Goal: Task Accomplishment & Management: Complete application form

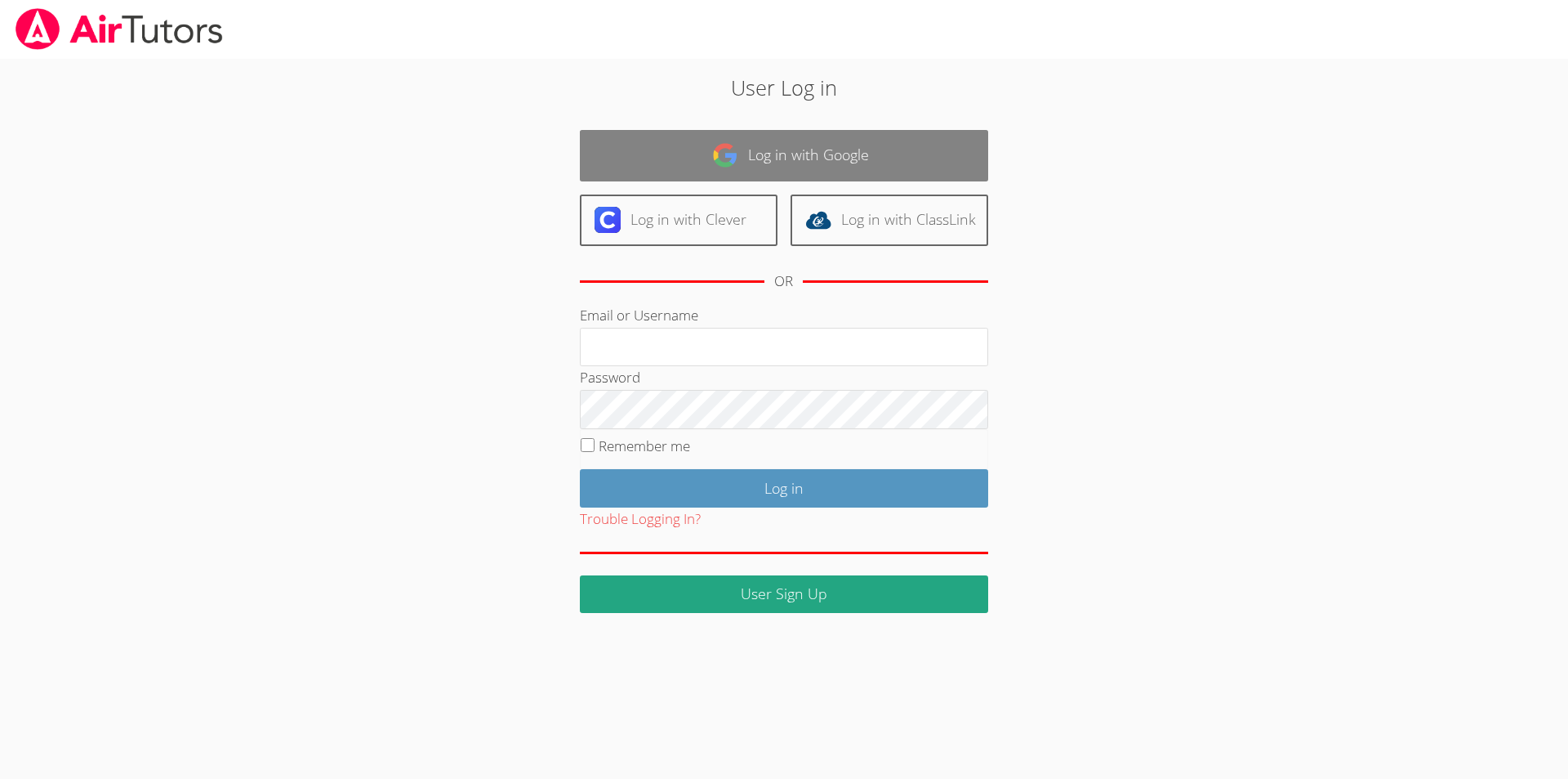
click at [844, 147] on link "Log in with Google" at bounding box center [784, 155] width 408 height 52
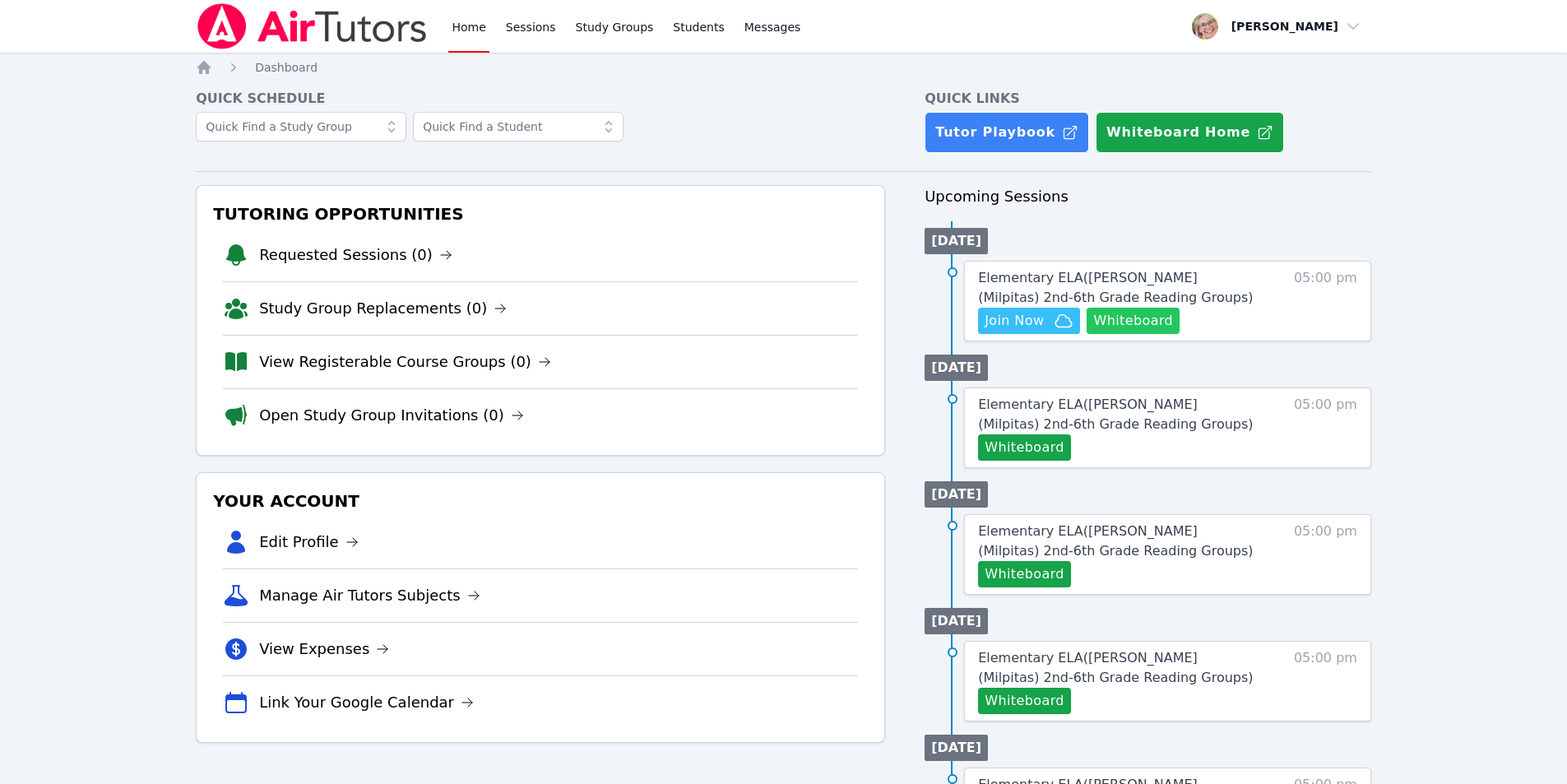
click at [1131, 322] on button "Whiteboard" at bounding box center [1133, 321] width 93 height 27
click at [1085, 278] on span "Elementary ELA ( Mattos (Milpitas) 2nd-6th Grade Reading Groups )" at bounding box center [1115, 287] width 275 height 35
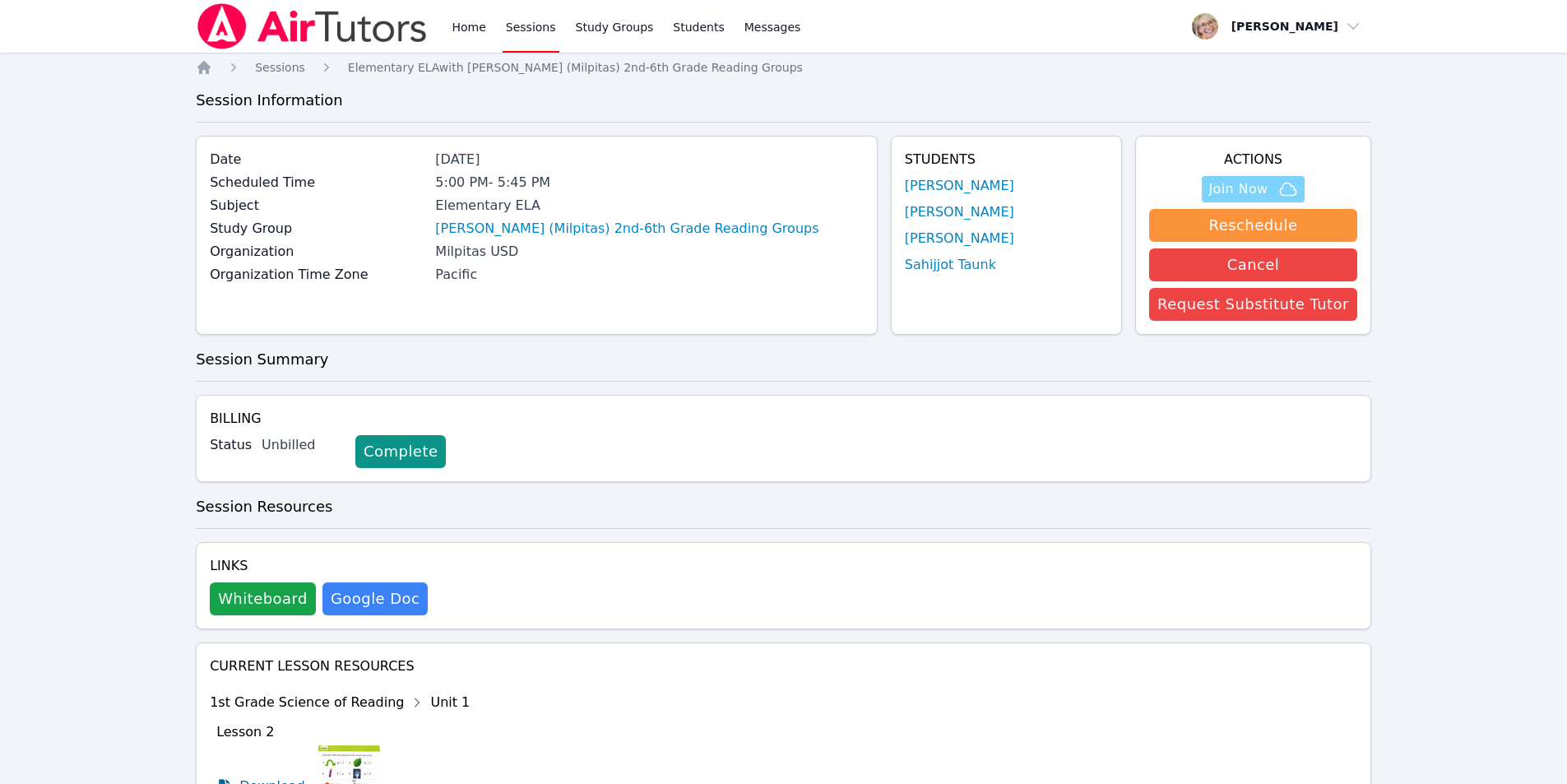
click at [1253, 192] on span "Join Now" at bounding box center [1238, 189] width 59 height 20
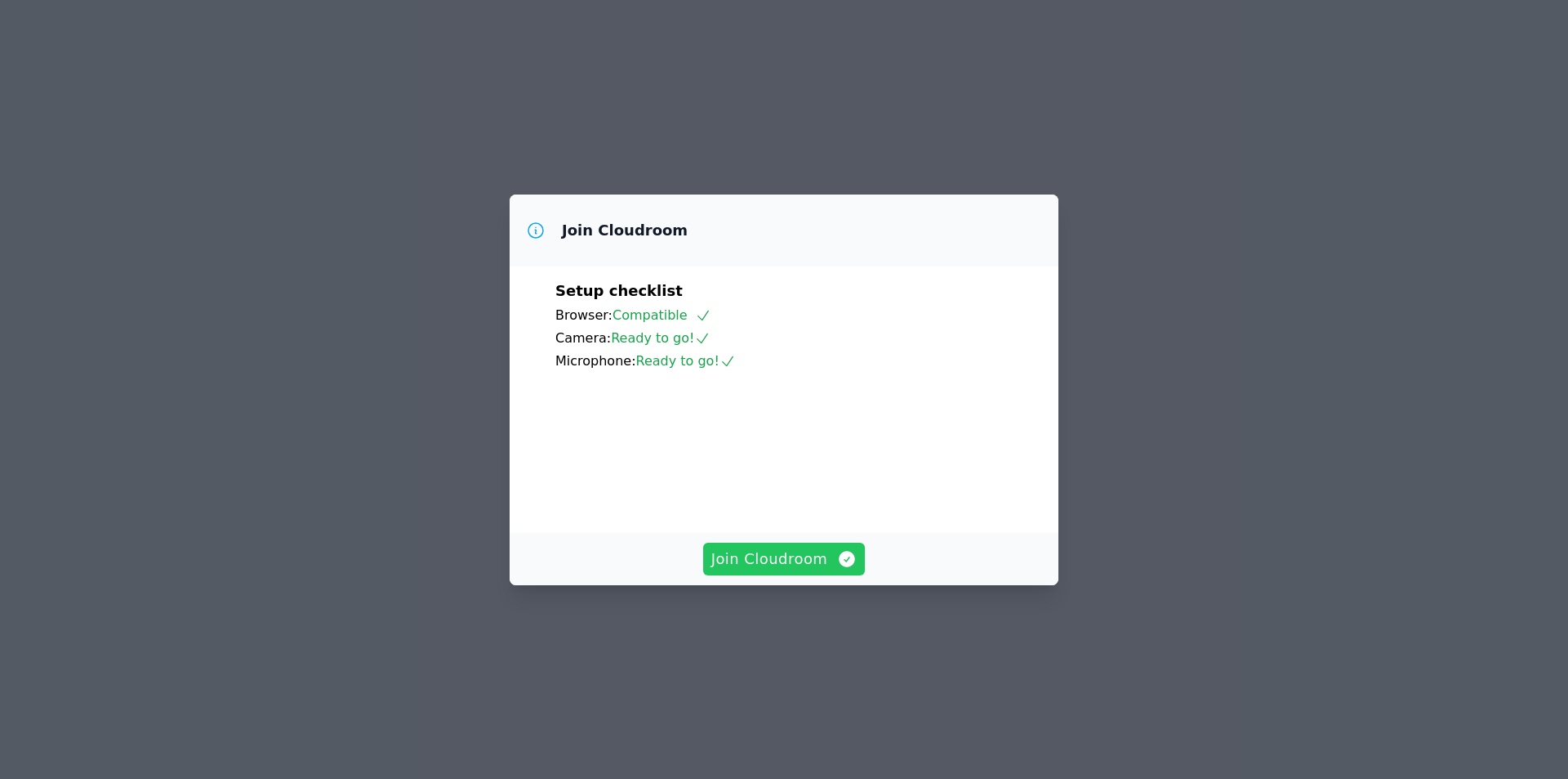
click at [793, 570] on span "Join Cloudroom" at bounding box center [784, 558] width 147 height 22
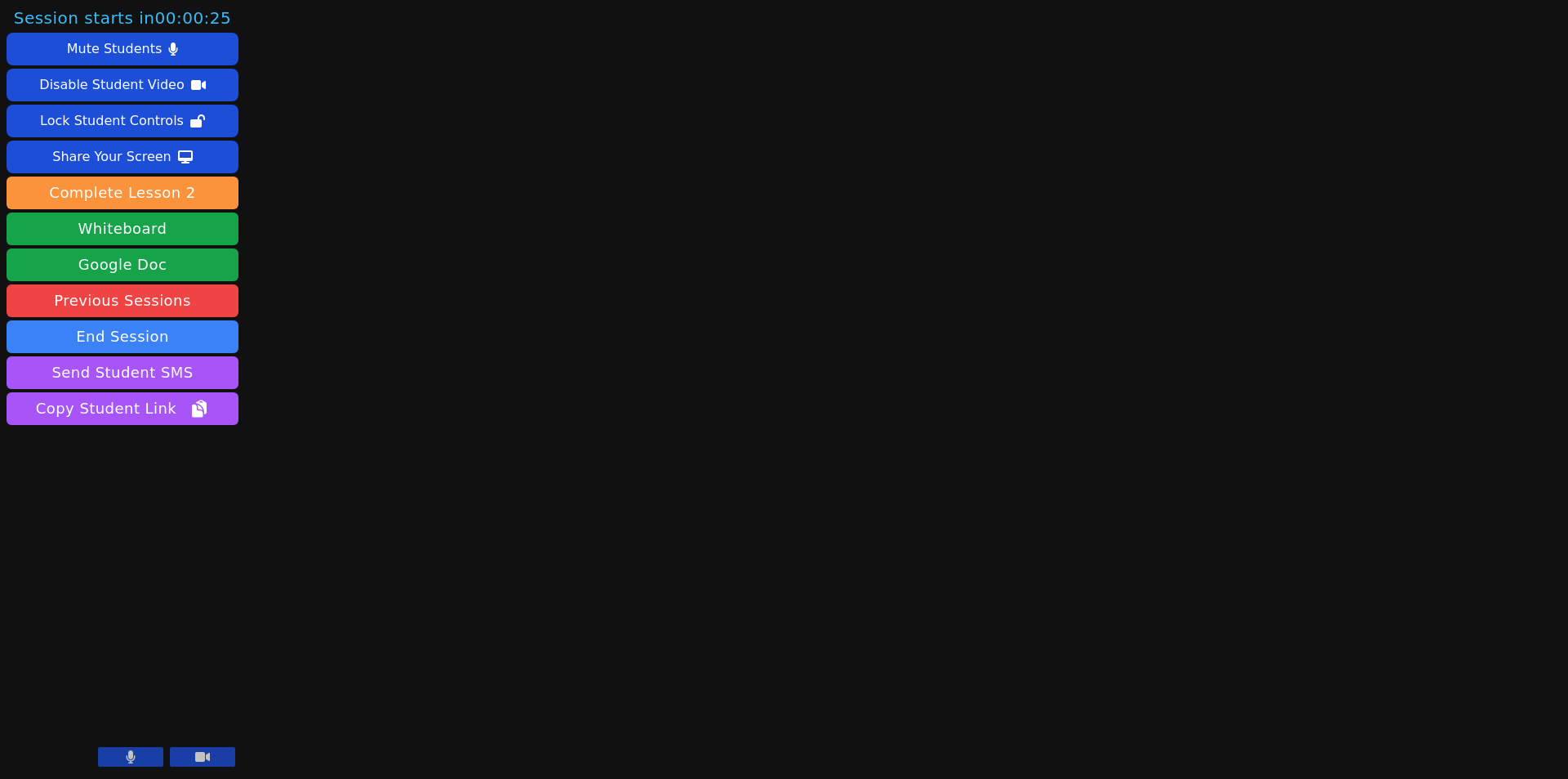
click at [130, 758] on icon at bounding box center [131, 756] width 9 height 13
click at [212, 757] on button at bounding box center [202, 757] width 65 height 20
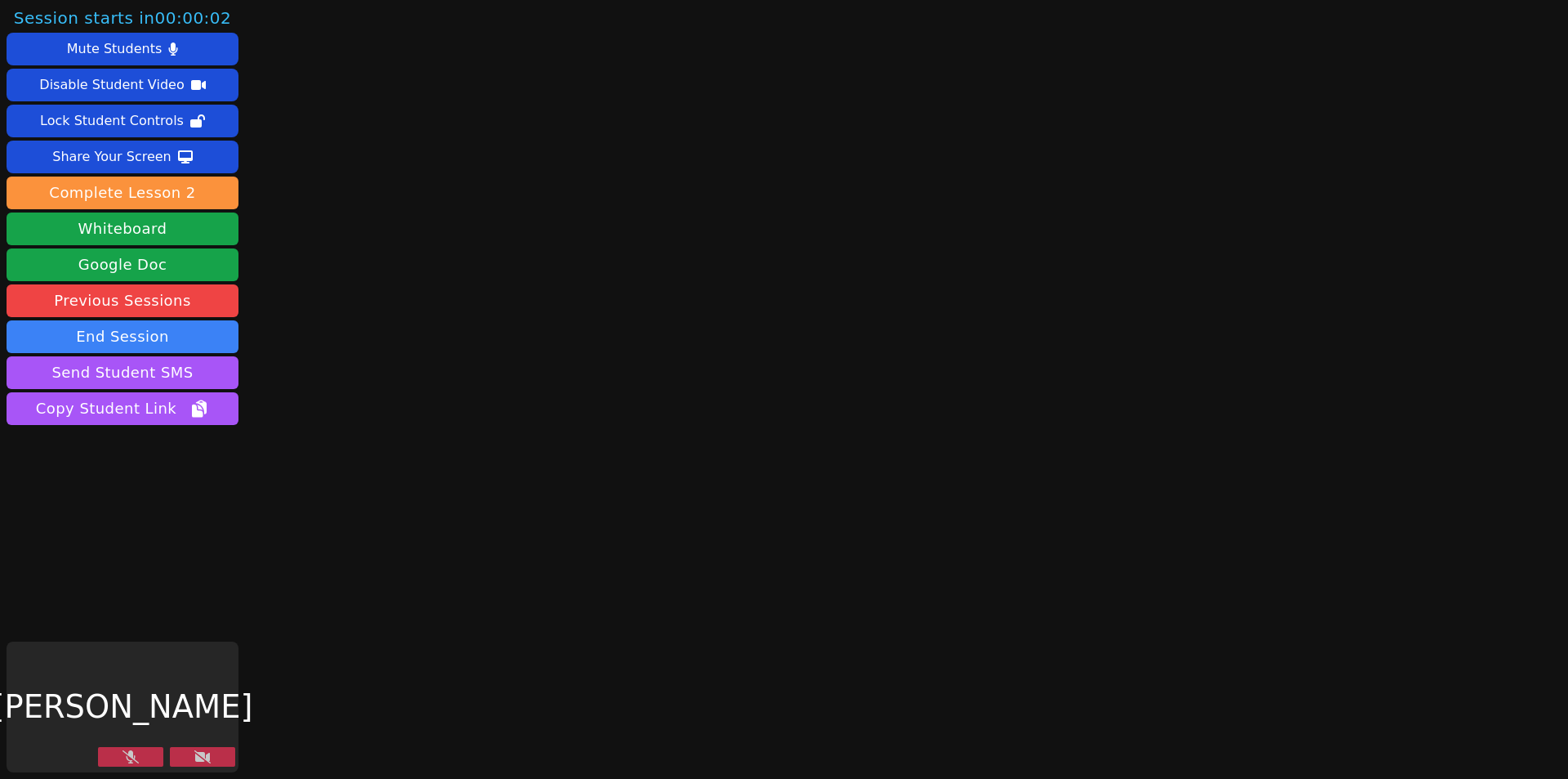
click at [129, 762] on icon at bounding box center [130, 756] width 17 height 13
click at [196, 754] on icon at bounding box center [202, 756] width 17 height 13
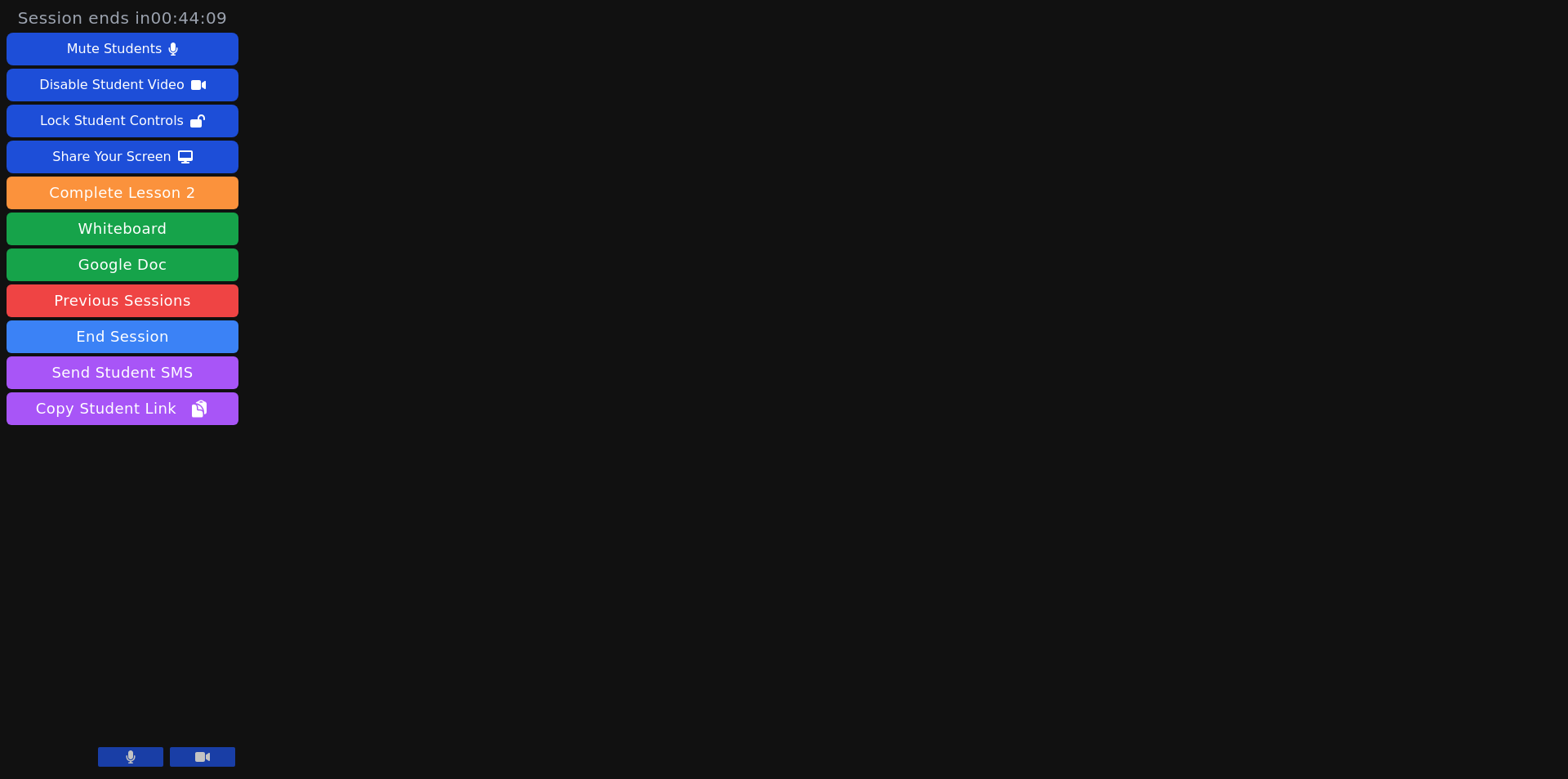
click at [132, 762] on icon at bounding box center [131, 756] width 10 height 13
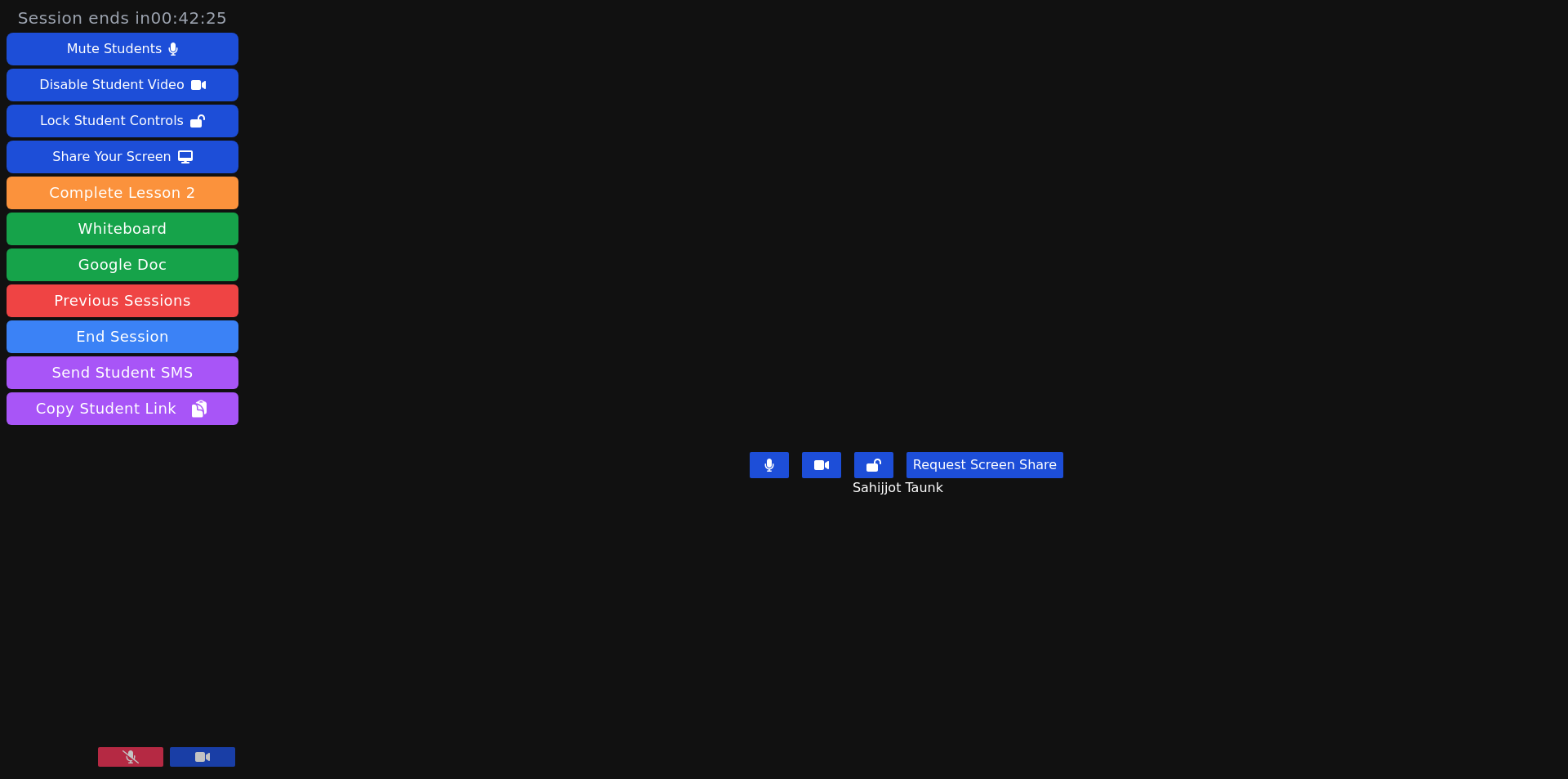
click at [114, 756] on button at bounding box center [130, 757] width 65 height 20
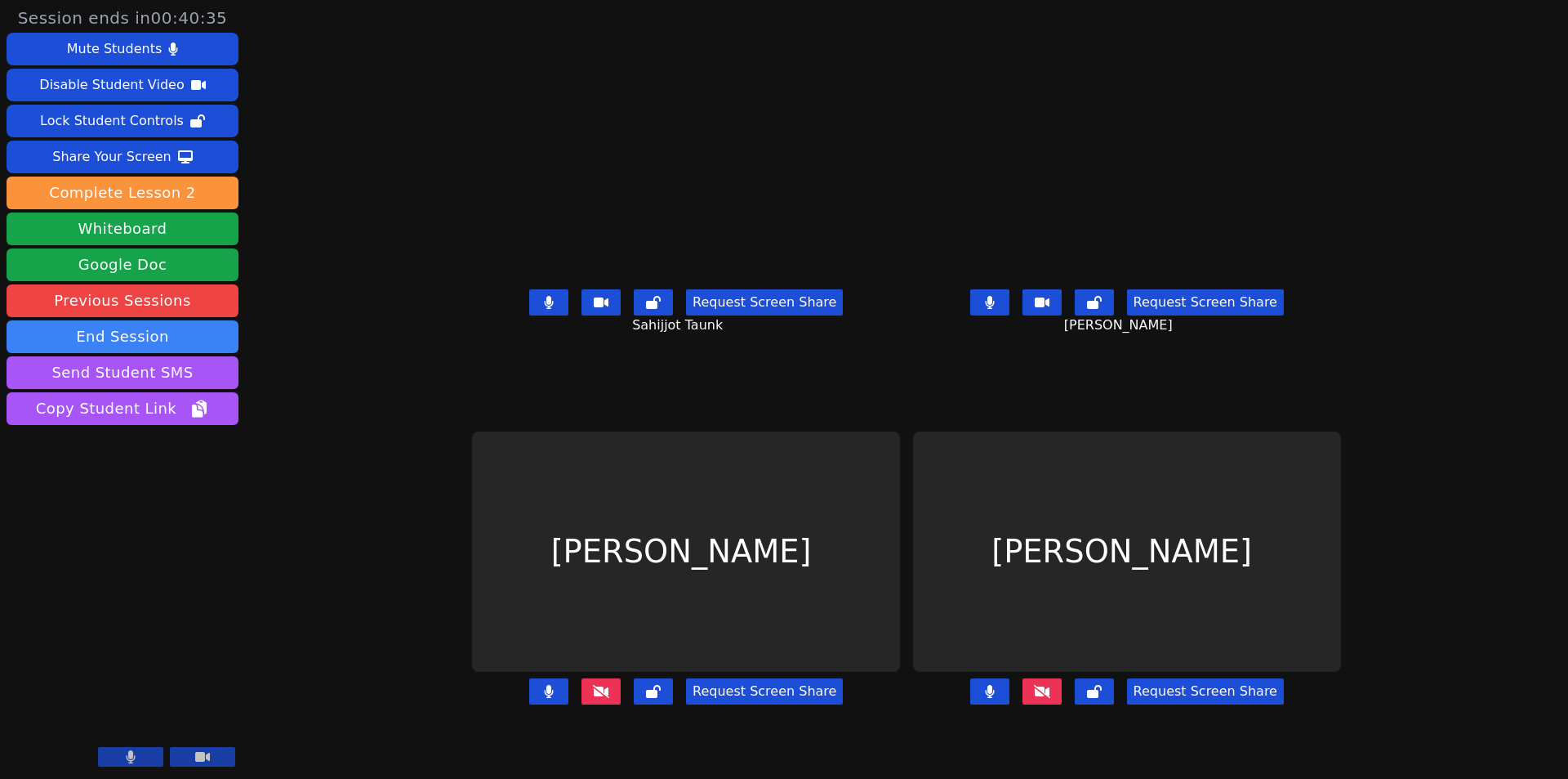
drag, startPoint x: 1130, startPoint y: 720, endPoint x: 1234, endPoint y: 685, distance: 109.7
click at [1062, 704] on button at bounding box center [1041, 691] width 39 height 26
click at [1050, 698] on icon at bounding box center [1041, 690] width 17 height 13
click at [593, 698] on icon at bounding box center [601, 690] width 17 height 13
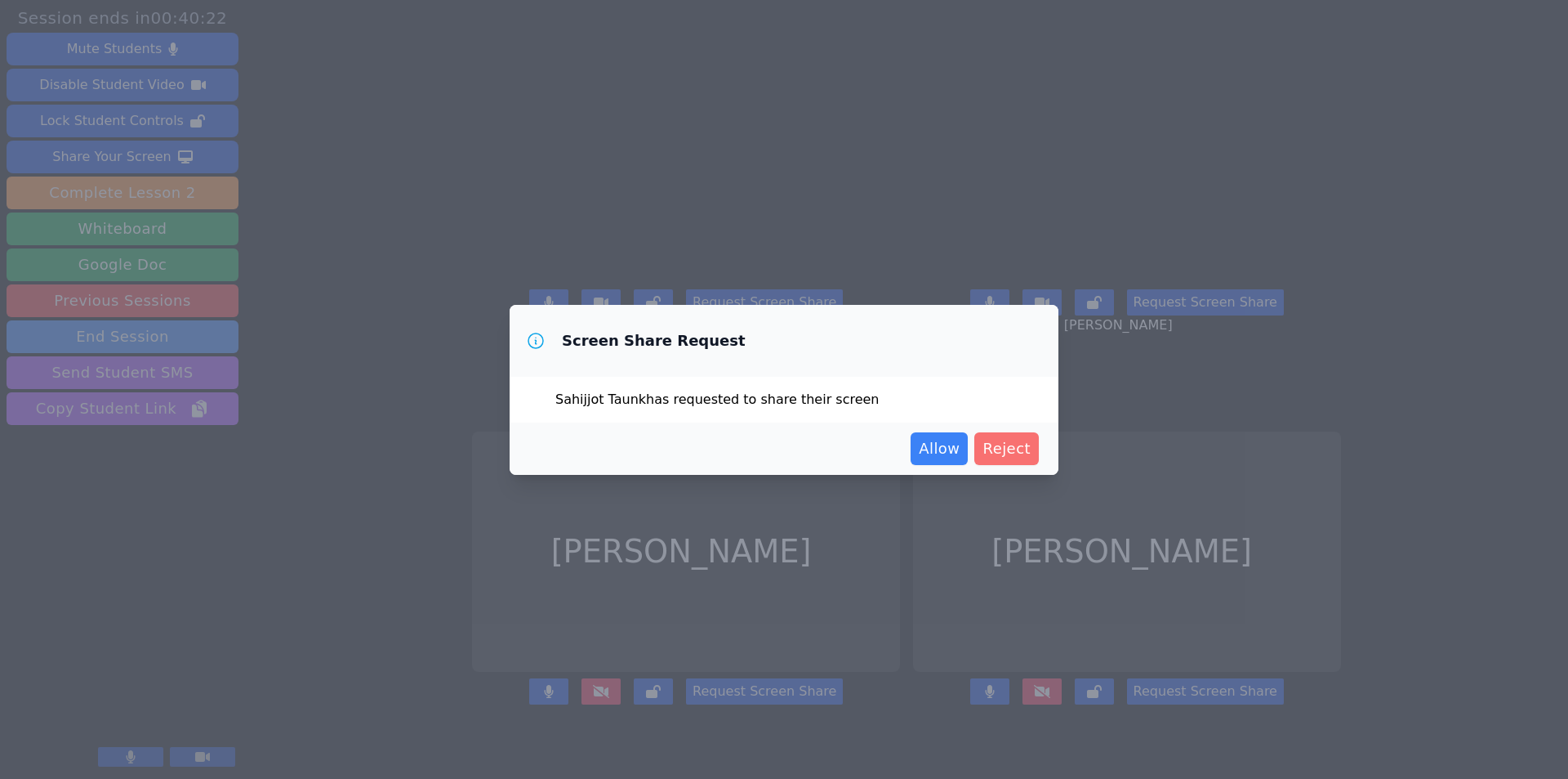
click at [1003, 449] on span "Reject" at bounding box center [1005, 448] width 48 height 22
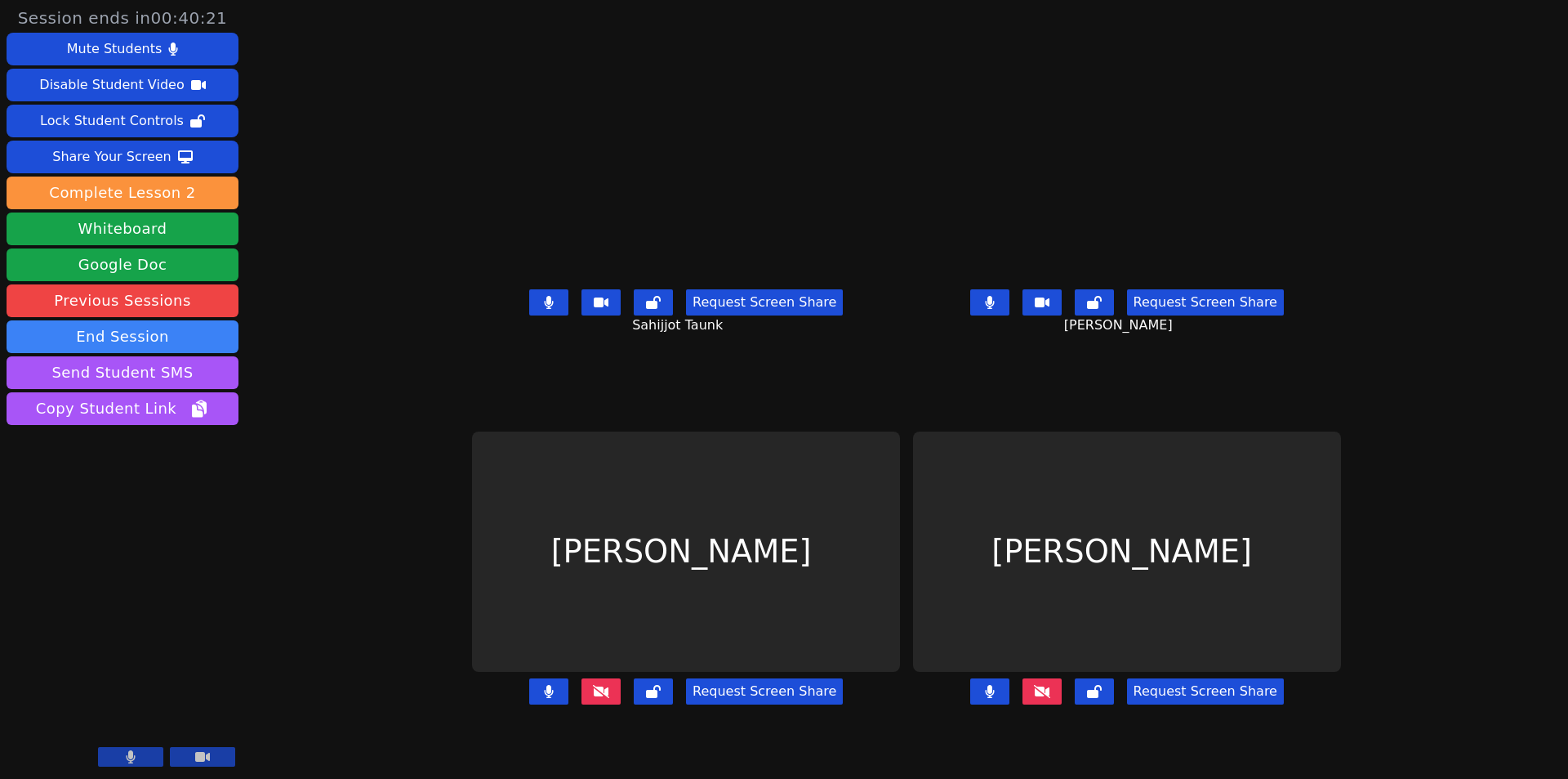
click at [593, 698] on icon at bounding box center [601, 690] width 17 height 13
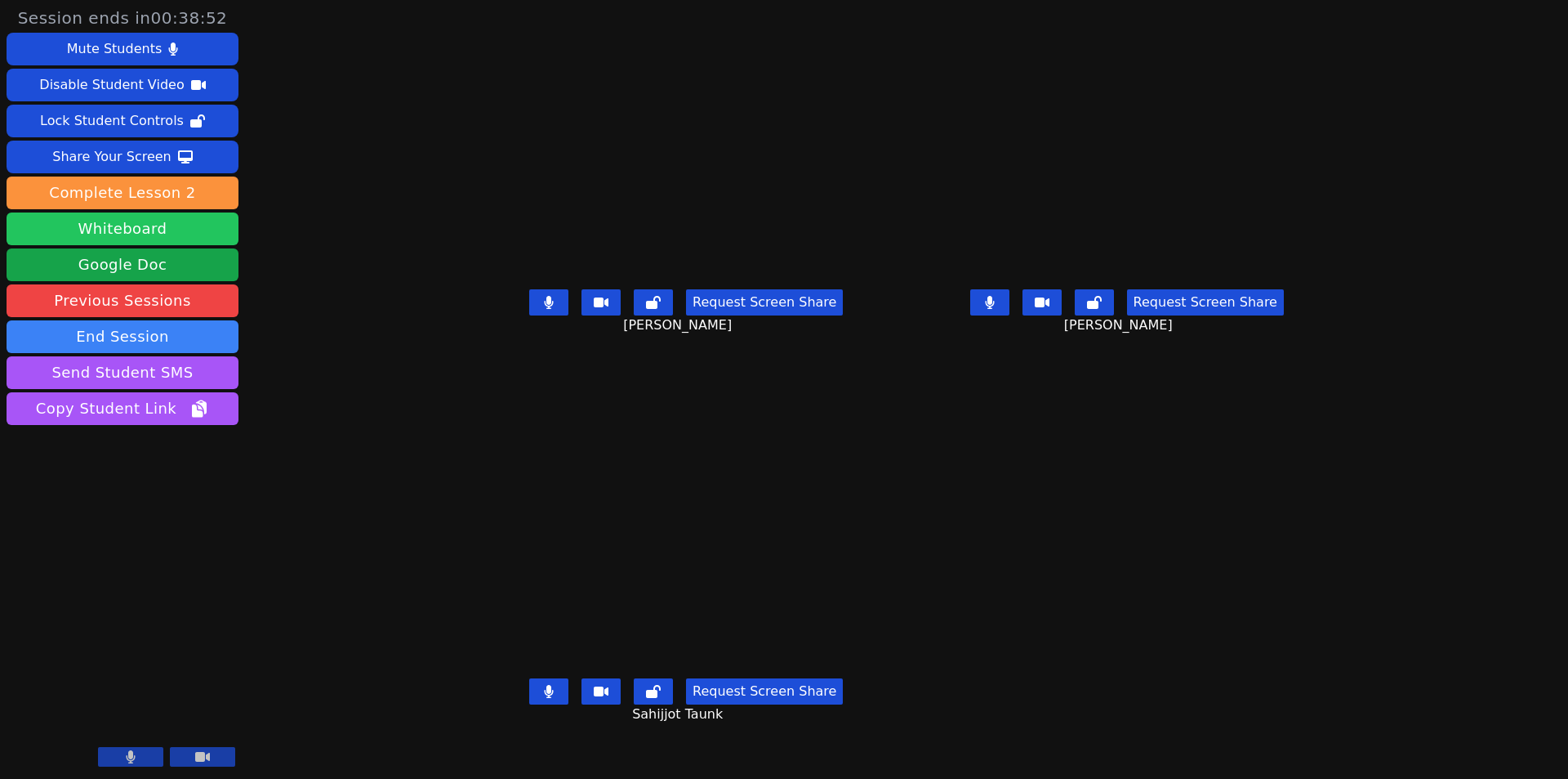
click at [128, 231] on button "Whiteboard" at bounding box center [122, 228] width 232 height 32
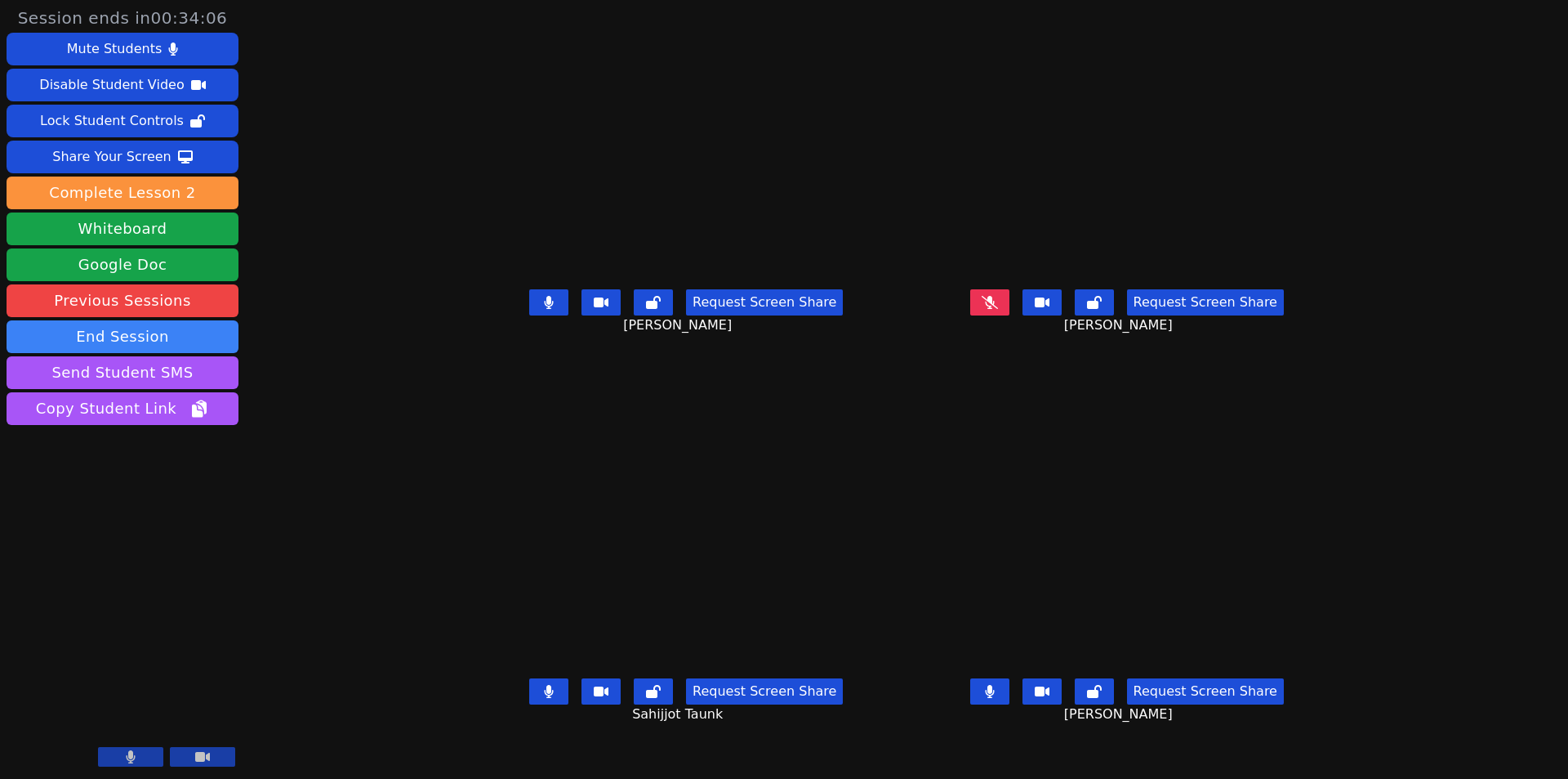
click at [1047, 329] on div "Request Screen Share [PERSON_NAME]" at bounding box center [1126, 315] width 428 height 65
click at [997, 309] on icon at bounding box center [990, 302] width 17 height 13
click at [997, 308] on icon at bounding box center [990, 301] width 17 height 13
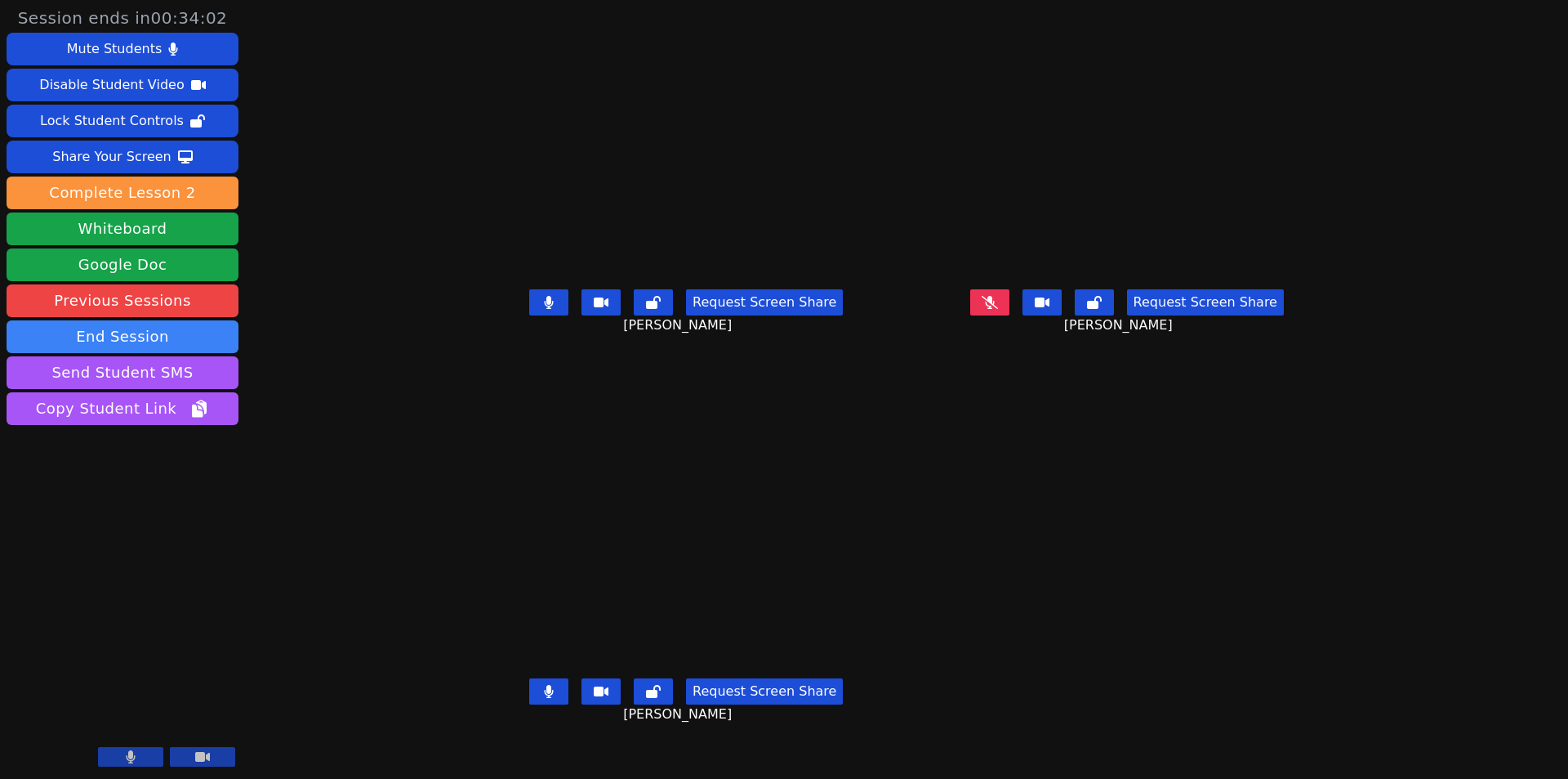
click at [1009, 316] on button at bounding box center [990, 302] width 39 height 26
click at [997, 309] on icon at bounding box center [990, 302] width 17 height 13
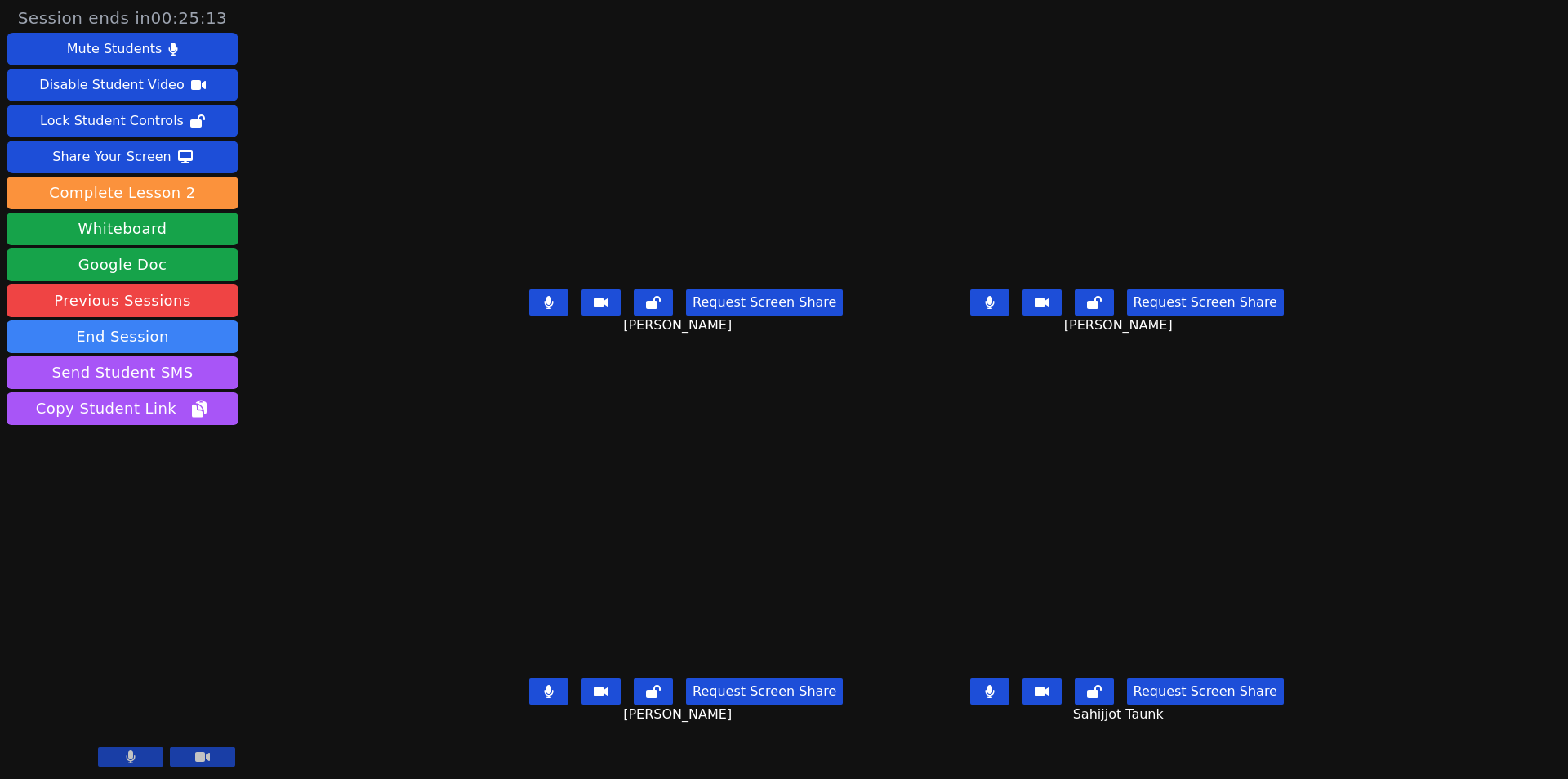
click at [530, 704] on button at bounding box center [549, 691] width 39 height 26
click at [1009, 704] on button at bounding box center [990, 691] width 39 height 26
click at [544, 309] on icon at bounding box center [548, 302] width 9 height 13
click at [1009, 704] on button at bounding box center [990, 691] width 39 height 26
click at [540, 309] on icon at bounding box center [548, 302] width 17 height 13
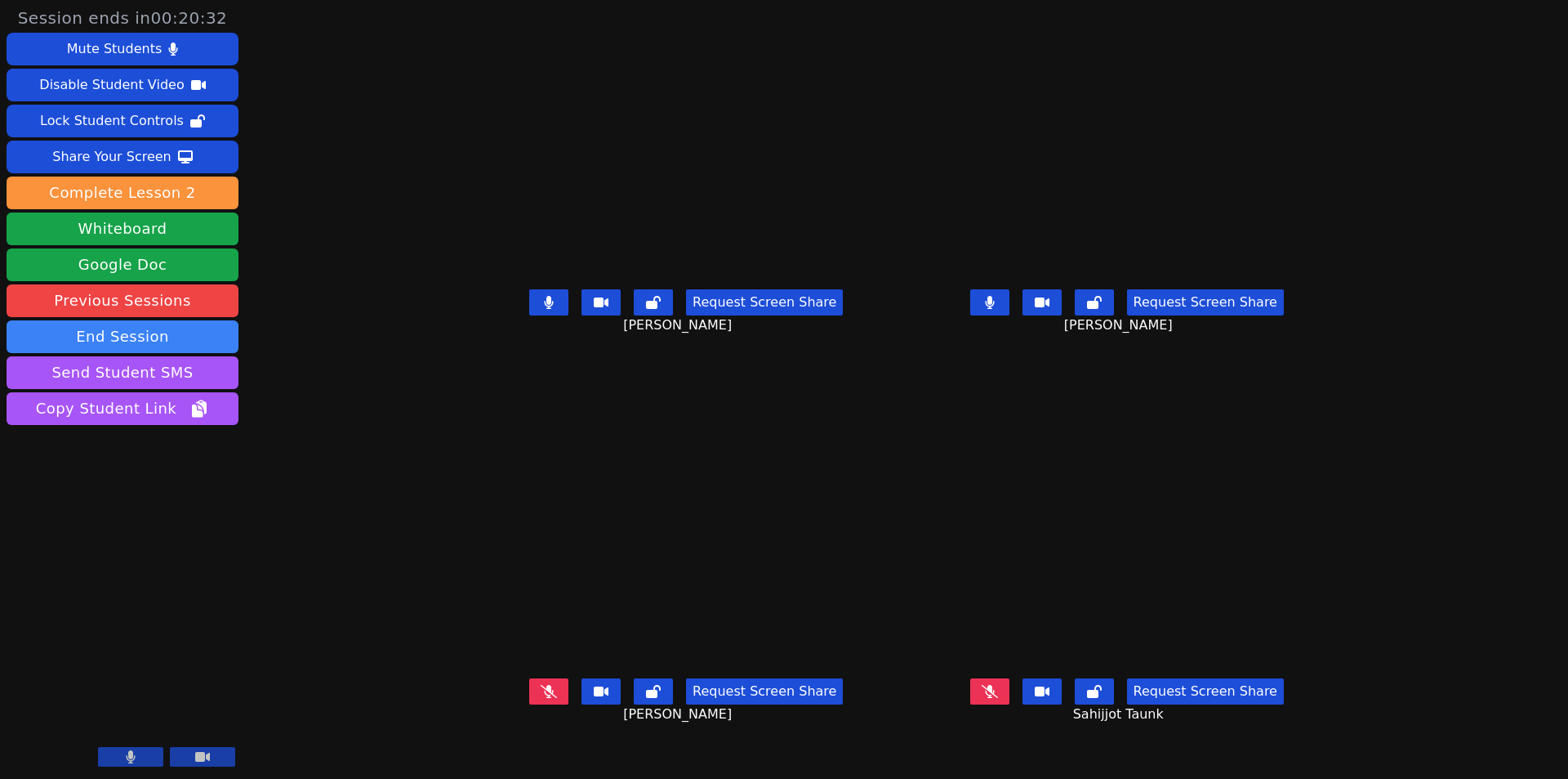
click at [1009, 316] on button at bounding box center [990, 302] width 39 height 26
click at [544, 309] on icon at bounding box center [549, 302] width 10 height 13
click at [540, 698] on icon at bounding box center [548, 690] width 17 height 13
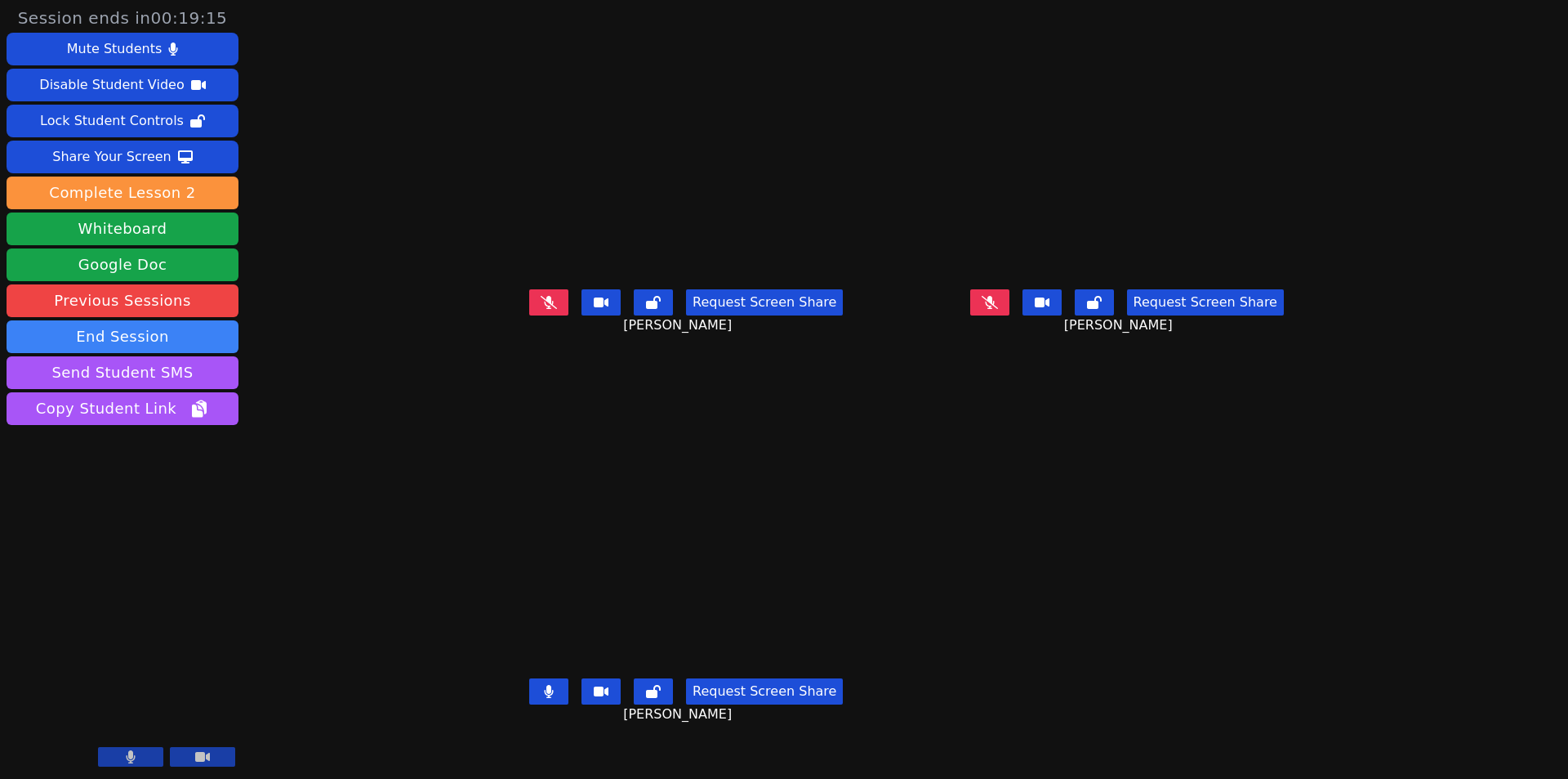
click at [530, 704] on button at bounding box center [549, 691] width 39 height 26
click at [540, 308] on icon at bounding box center [548, 301] width 17 height 13
click at [540, 698] on icon at bounding box center [548, 690] width 17 height 13
click at [530, 316] on button at bounding box center [549, 302] width 39 height 26
click at [997, 309] on icon at bounding box center [990, 302] width 17 height 13
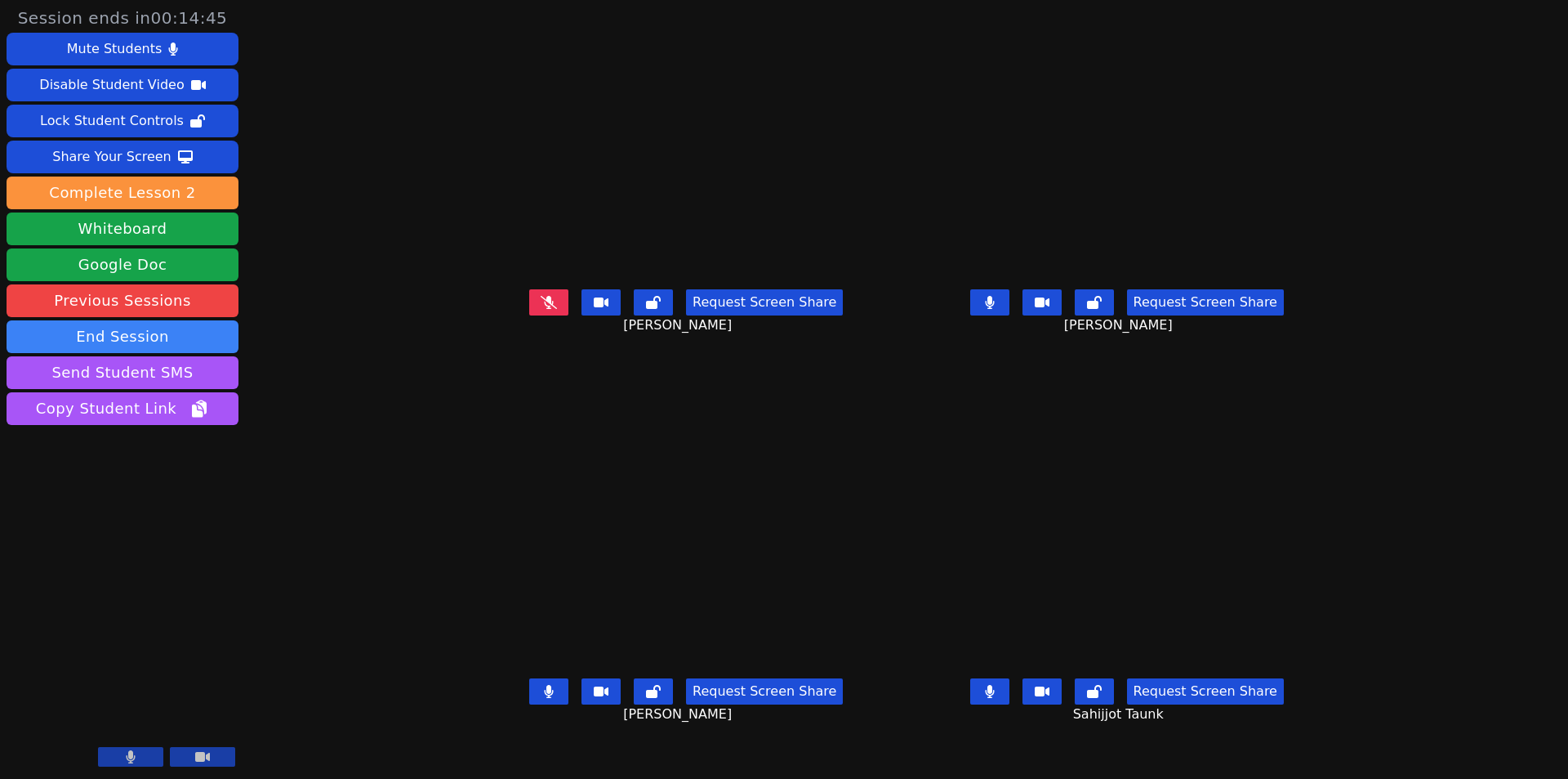
click at [1009, 316] on button at bounding box center [990, 302] width 39 height 26
click at [530, 704] on button at bounding box center [549, 691] width 39 height 26
click at [995, 698] on icon at bounding box center [990, 690] width 10 height 13
click at [997, 308] on icon at bounding box center [990, 301] width 17 height 13
click at [1009, 316] on button at bounding box center [990, 302] width 39 height 26
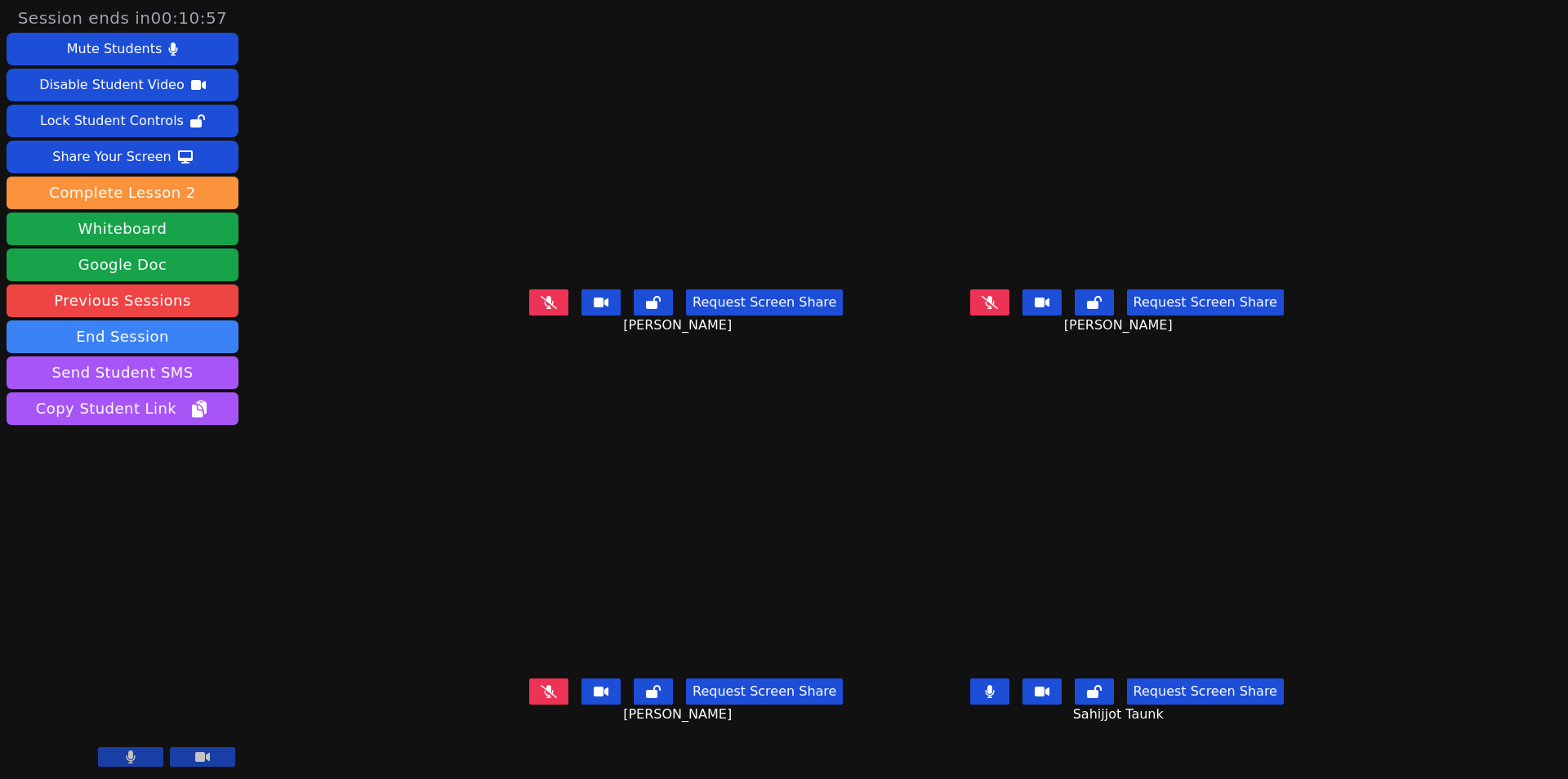
click at [472, 338] on div "Request Screen Share [PERSON_NAME]" at bounding box center [686, 315] width 428 height 65
click at [540, 308] on icon at bounding box center [548, 301] width 17 height 13
click at [530, 316] on button at bounding box center [549, 302] width 39 height 26
click at [1009, 316] on button at bounding box center [990, 302] width 39 height 26
drag, startPoint x: 440, startPoint y: 337, endPoint x: 470, endPoint y: 336, distance: 30.0
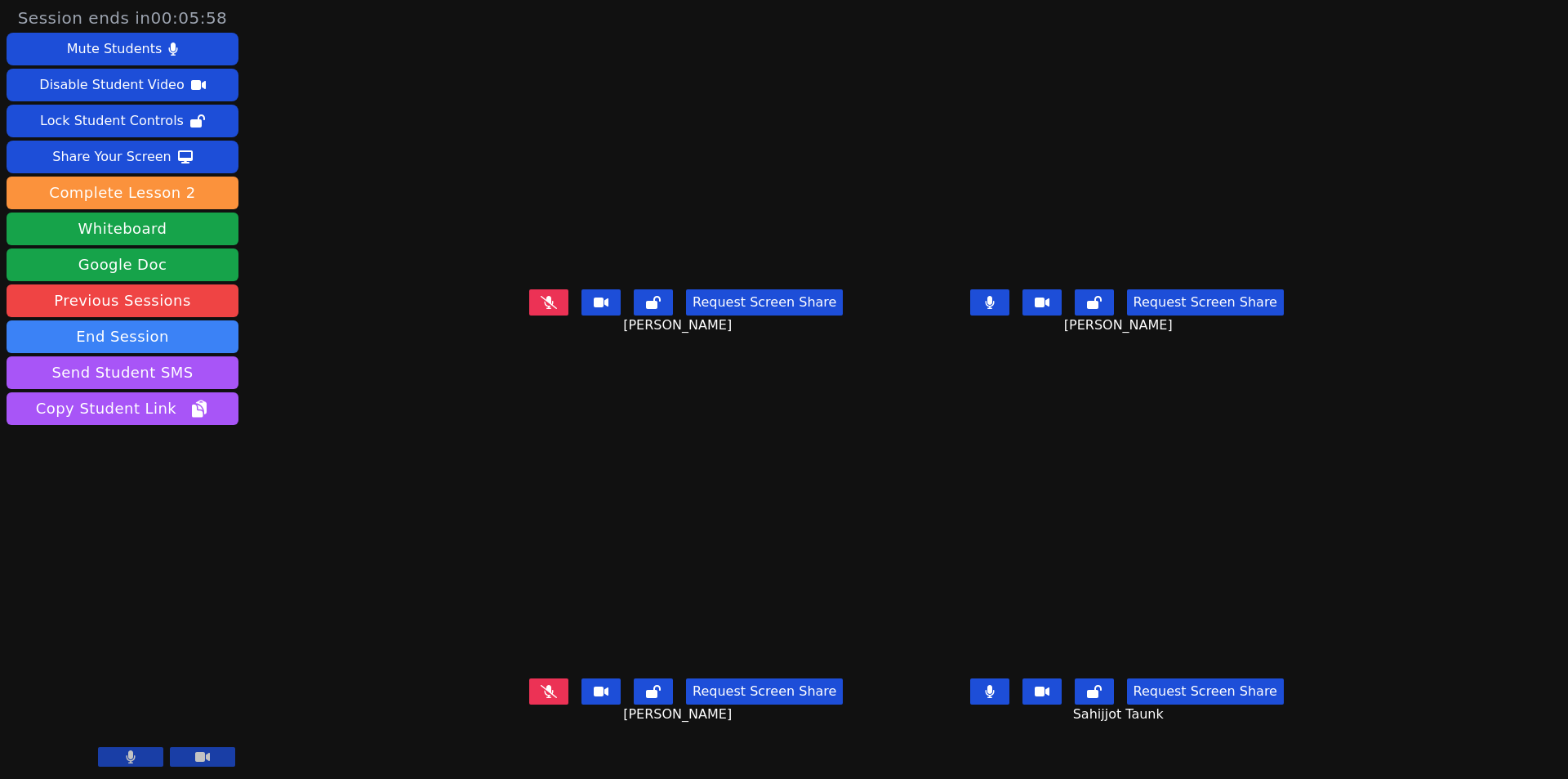
click at [472, 337] on div "Request Screen Share [PERSON_NAME]" at bounding box center [686, 315] width 428 height 65
click at [540, 309] on icon at bounding box center [548, 302] width 17 height 13
click at [994, 309] on icon at bounding box center [989, 302] width 9 height 13
click at [1009, 704] on button at bounding box center [990, 691] width 39 height 26
click at [1009, 316] on button at bounding box center [990, 302] width 39 height 26
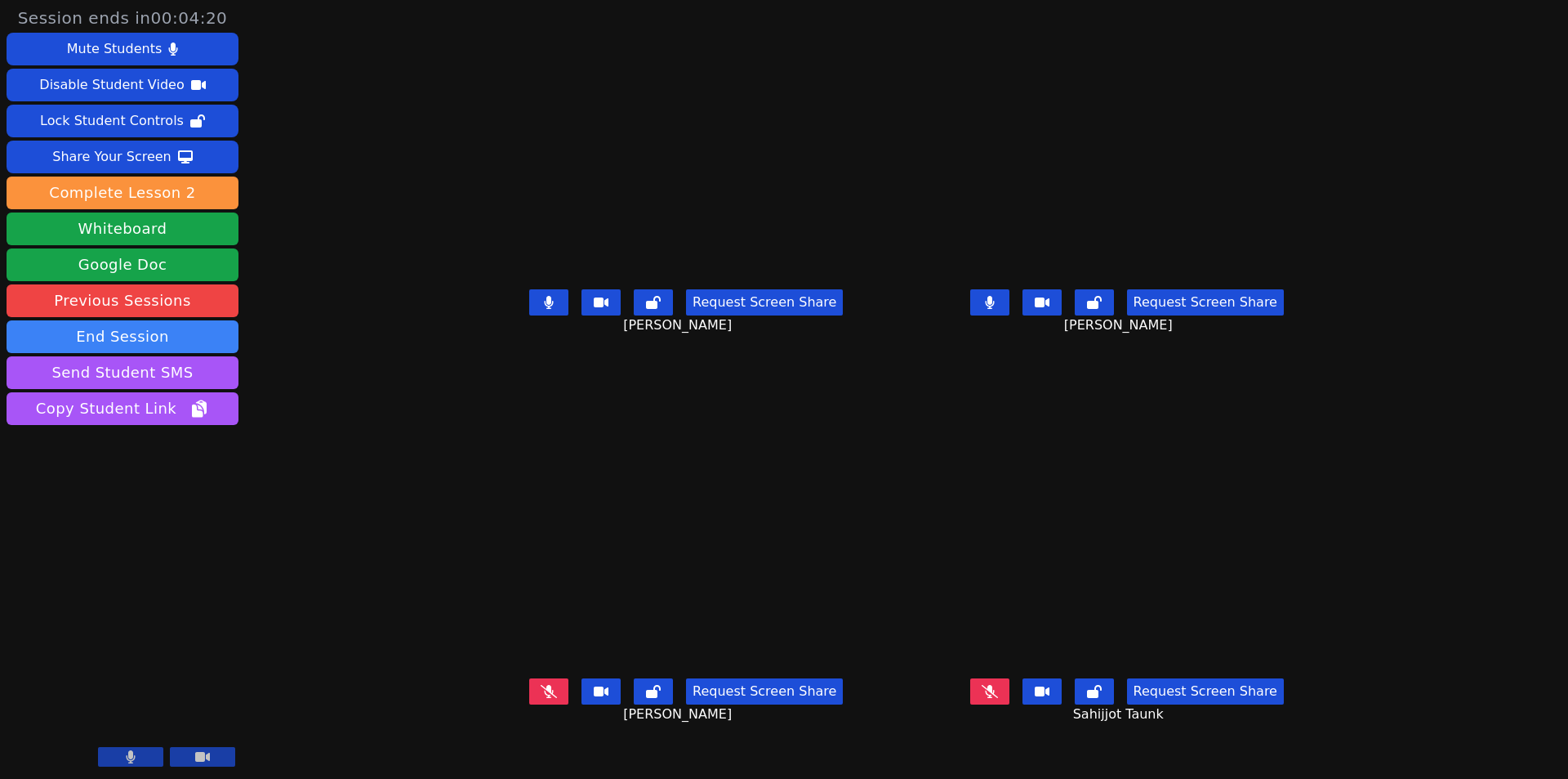
click at [997, 698] on icon at bounding box center [990, 690] width 17 height 13
click at [530, 704] on button at bounding box center [549, 691] width 39 height 26
click at [995, 309] on icon at bounding box center [990, 302] width 10 height 13
click at [1009, 704] on button at bounding box center [990, 691] width 39 height 26
drag, startPoint x: 470, startPoint y: 725, endPoint x: 489, endPoint y: 694, distance: 36.4
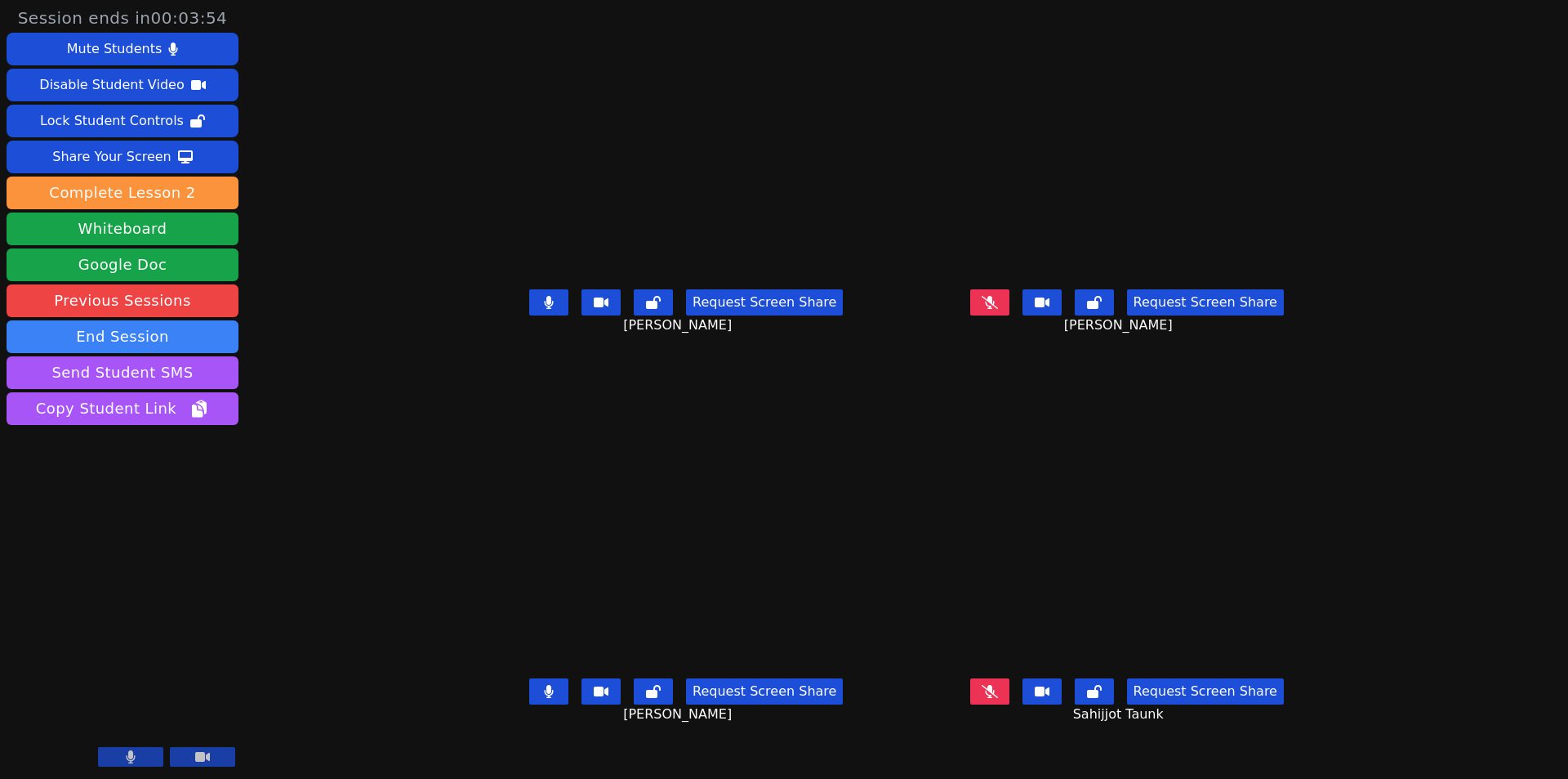
click at [544, 698] on icon at bounding box center [549, 690] width 10 height 13
click at [544, 309] on icon at bounding box center [549, 302] width 10 height 13
click at [540, 309] on icon at bounding box center [548, 302] width 17 height 13
click at [544, 309] on icon at bounding box center [549, 302] width 10 height 13
click at [997, 698] on icon at bounding box center [990, 690] width 17 height 13
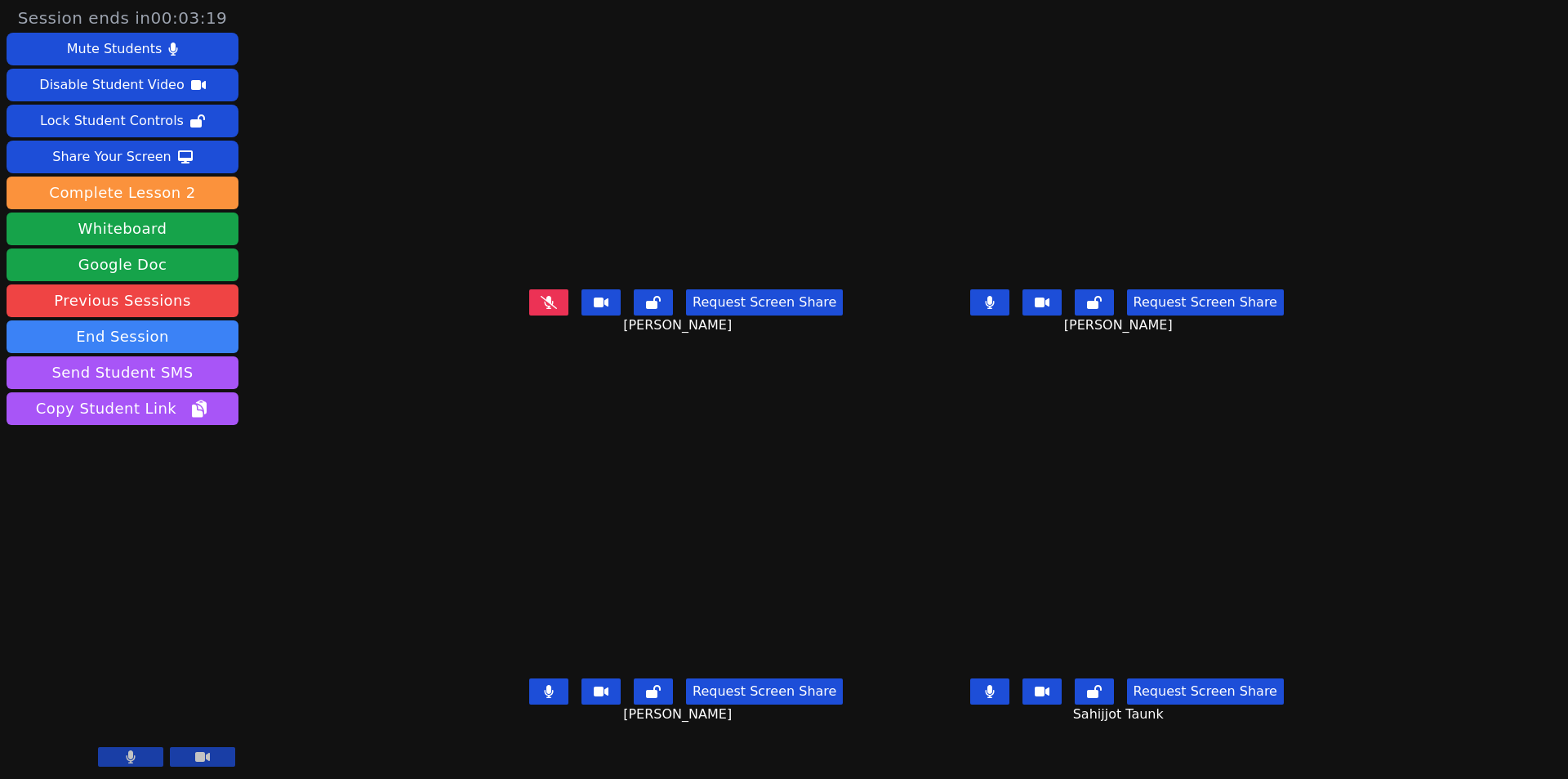
click at [544, 698] on icon at bounding box center [548, 690] width 9 height 13
click at [1009, 316] on button at bounding box center [990, 302] width 39 height 26
click at [544, 698] on icon at bounding box center [549, 690] width 10 height 13
click at [544, 309] on icon at bounding box center [548, 302] width 9 height 13
click at [995, 309] on icon at bounding box center [990, 302] width 10 height 13
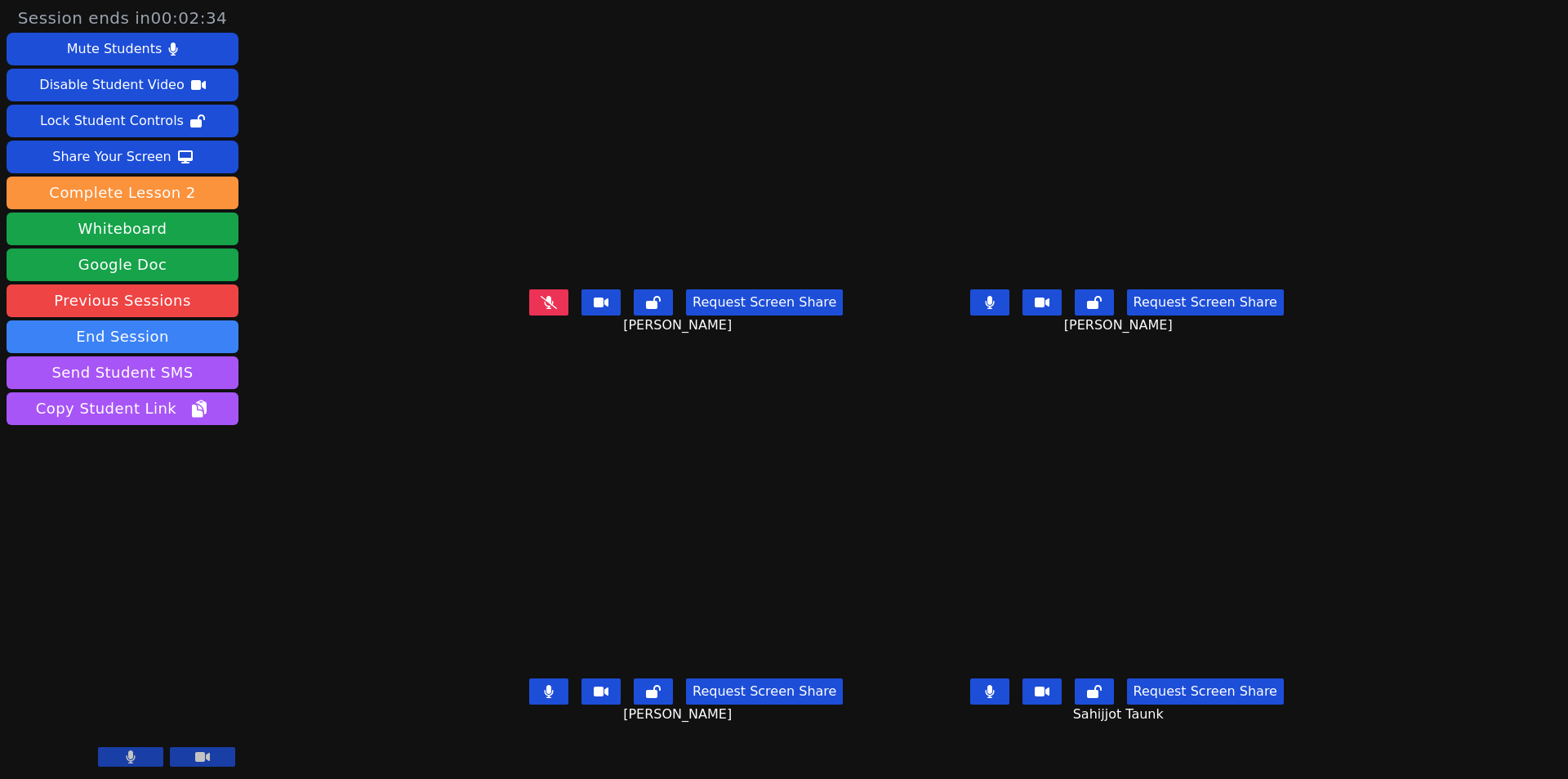
click at [995, 309] on icon at bounding box center [990, 302] width 10 height 13
click at [530, 704] on button at bounding box center [549, 691] width 39 height 26
click at [530, 316] on button at bounding box center [549, 302] width 39 height 26
click at [1009, 704] on button at bounding box center [990, 691] width 39 height 26
click at [544, 698] on icon at bounding box center [549, 690] width 10 height 13
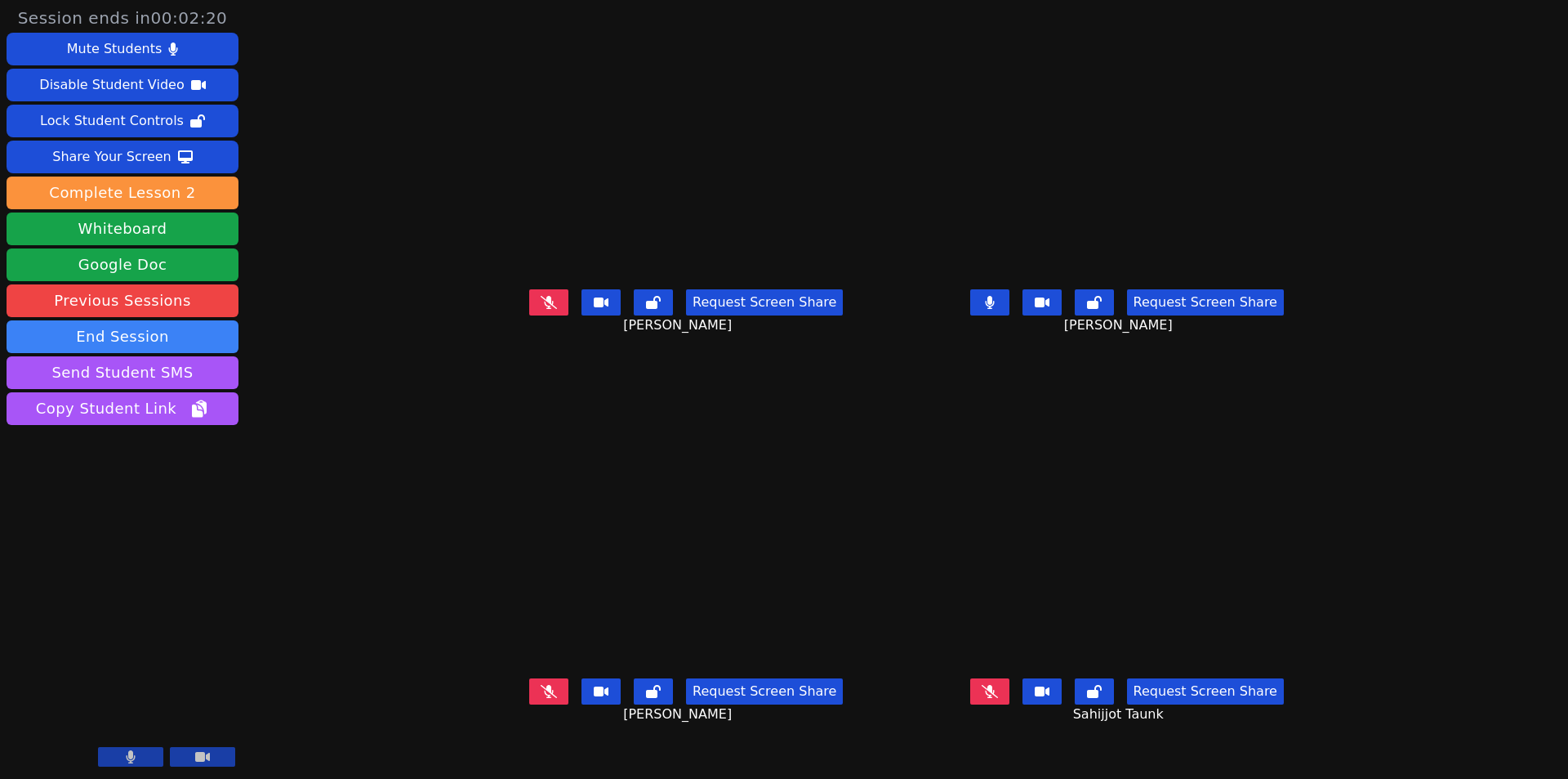
click at [540, 309] on icon at bounding box center [548, 302] width 17 height 13
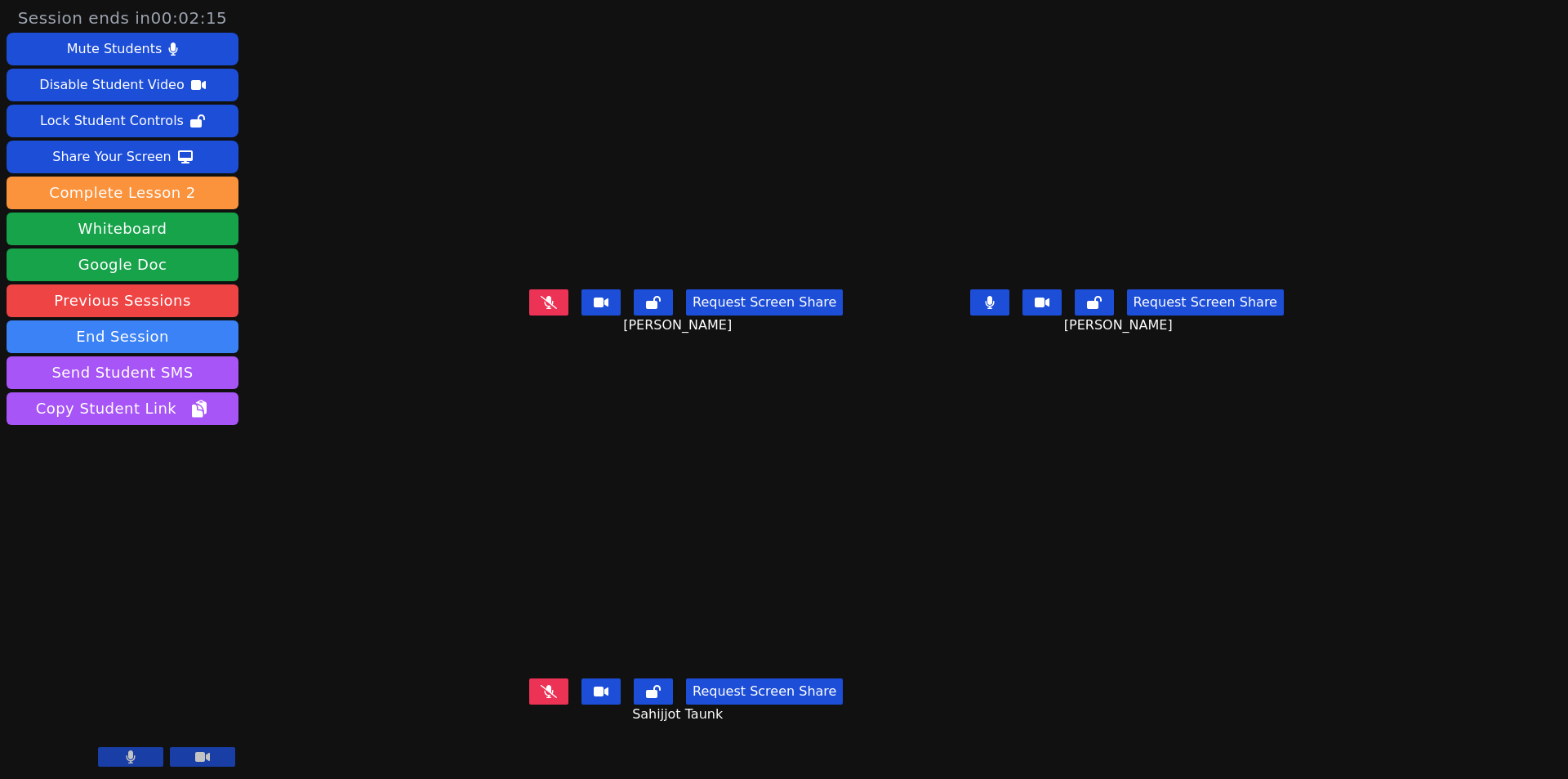
click at [994, 309] on icon at bounding box center [989, 302] width 9 height 13
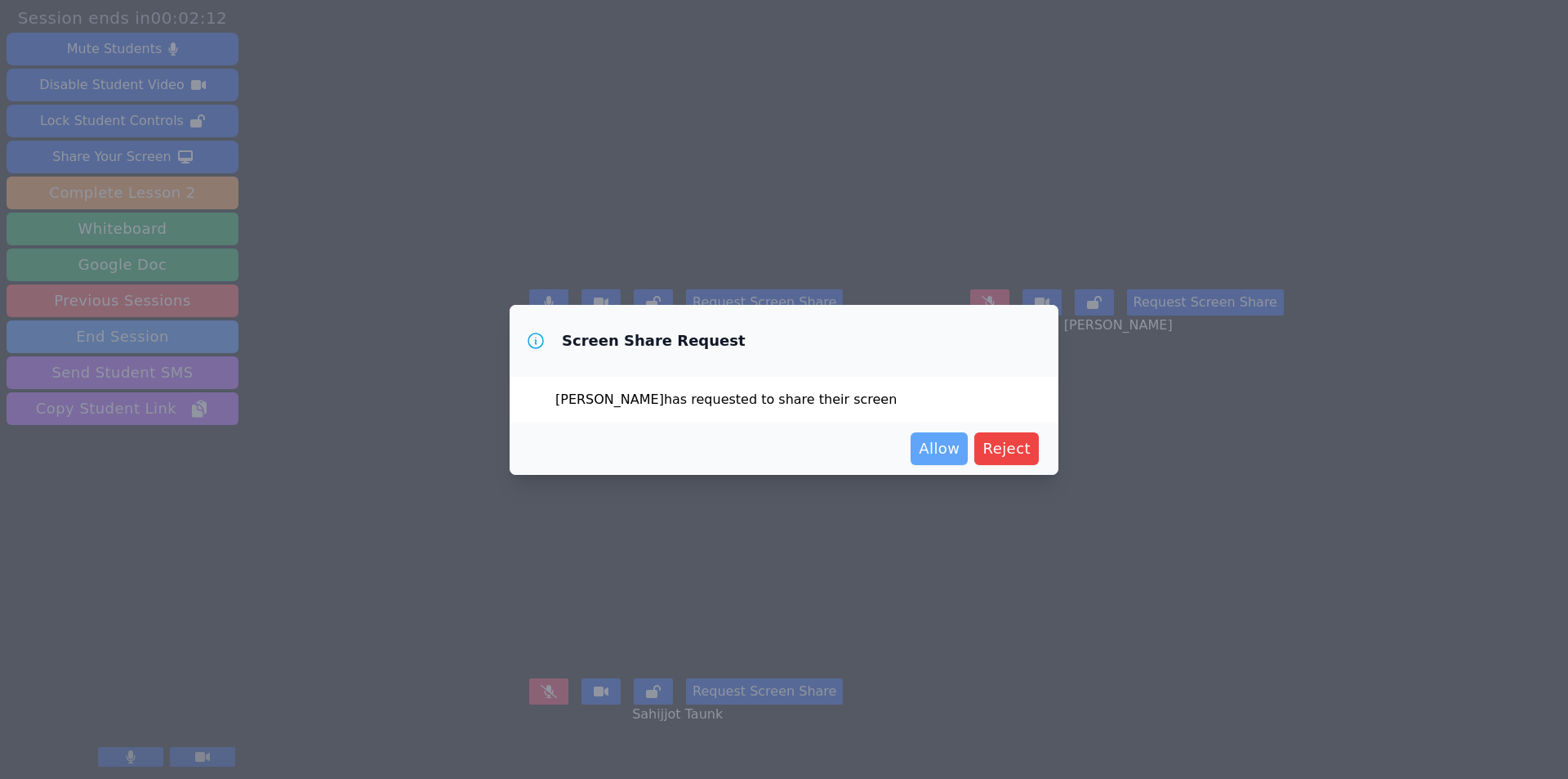
click at [940, 453] on span "Allow" at bounding box center [939, 448] width 41 height 22
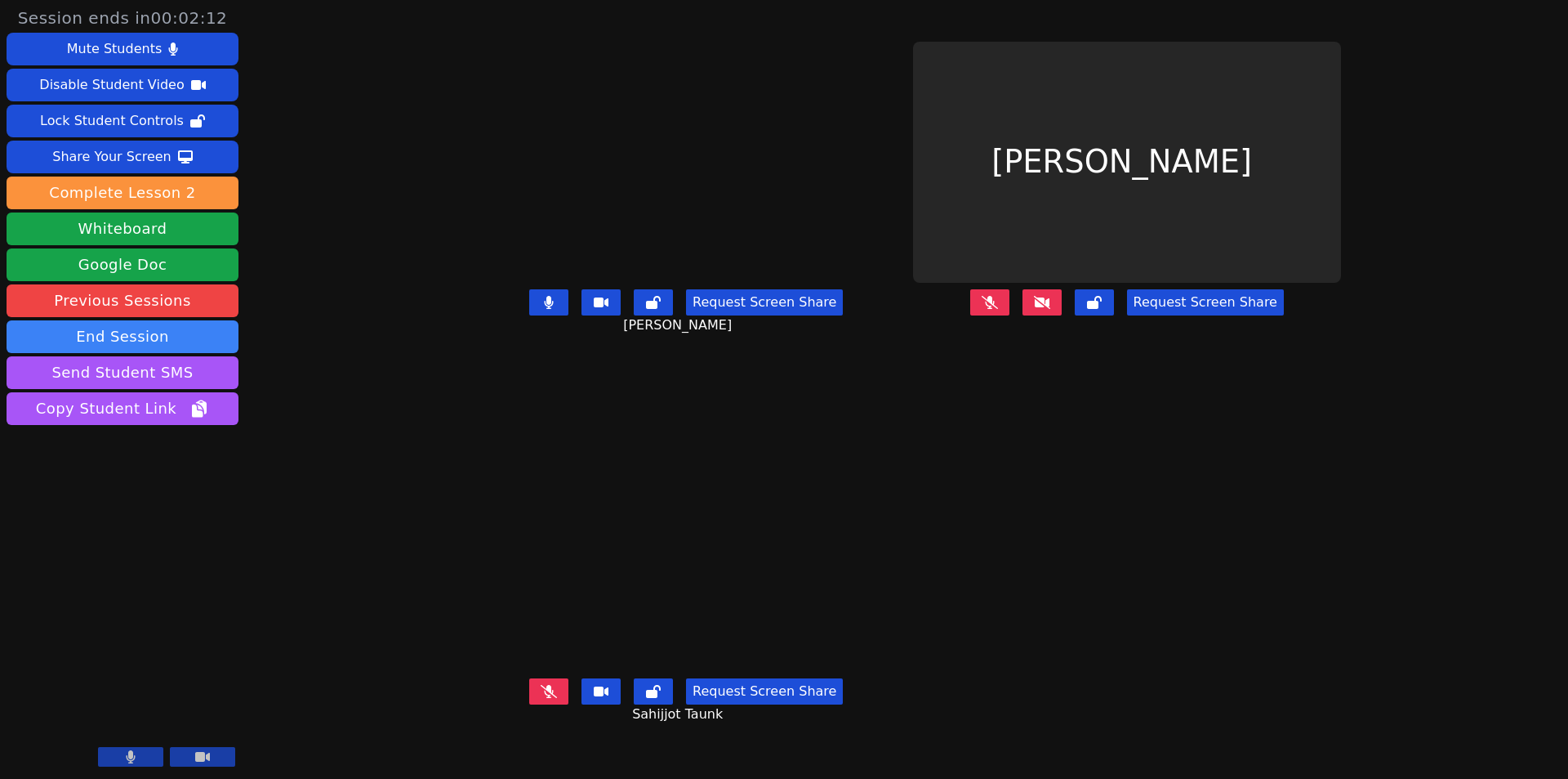
click at [997, 308] on icon at bounding box center [990, 301] width 17 height 13
click at [540, 698] on icon at bounding box center [548, 690] width 17 height 13
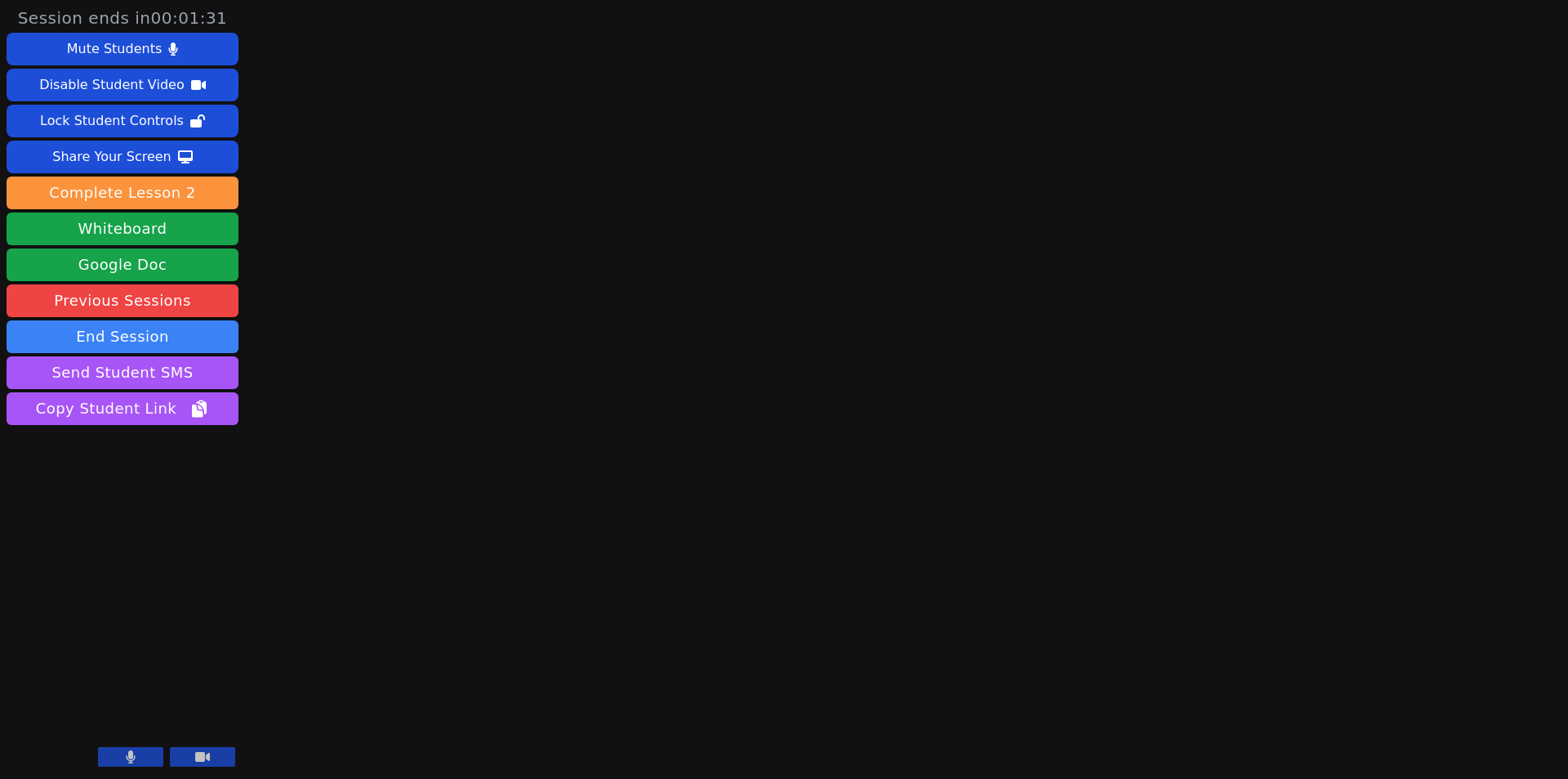
click at [120, 758] on button at bounding box center [130, 757] width 65 height 20
click at [133, 755] on icon at bounding box center [130, 756] width 17 height 13
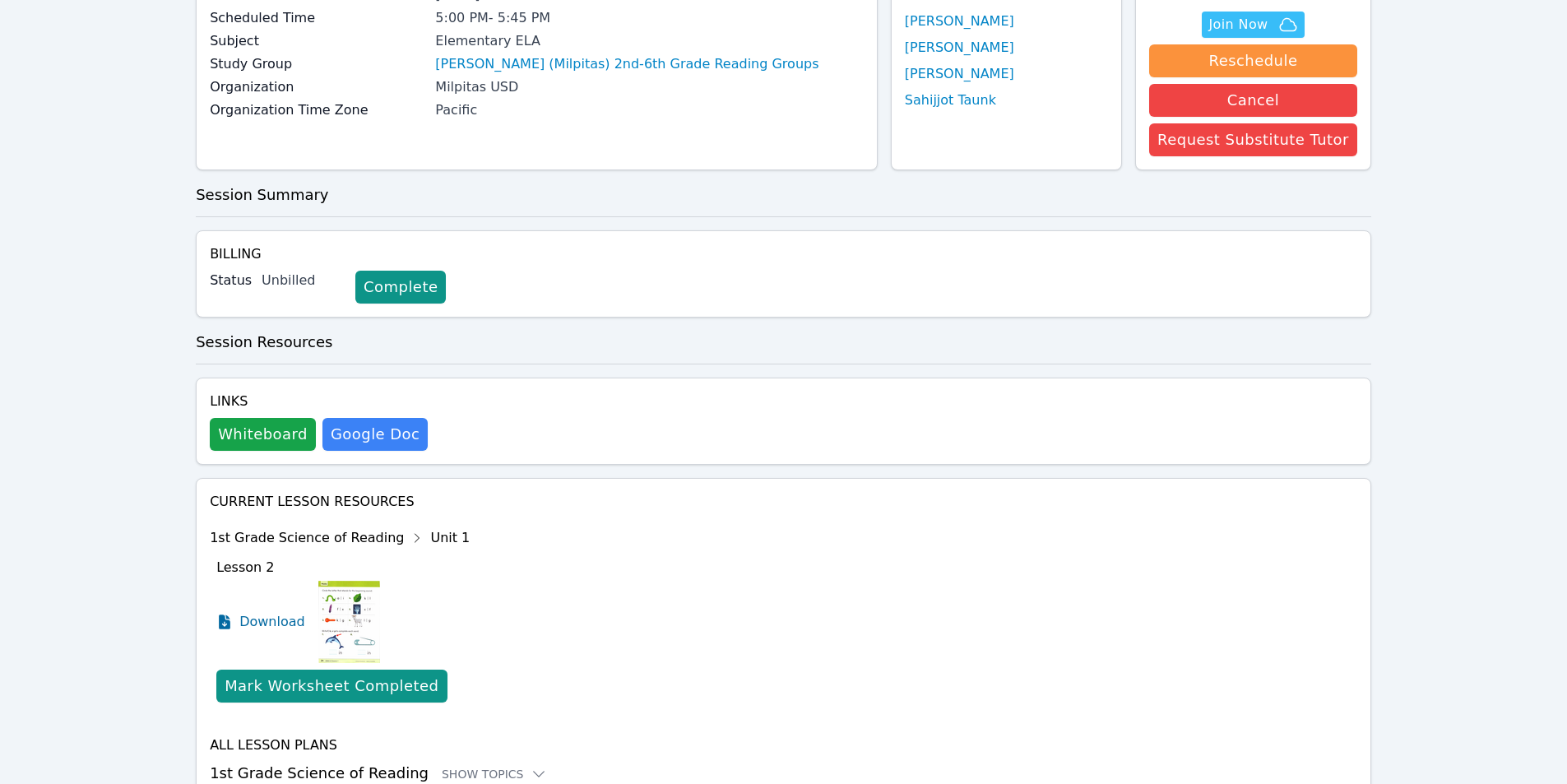
scroll to position [242, 0]
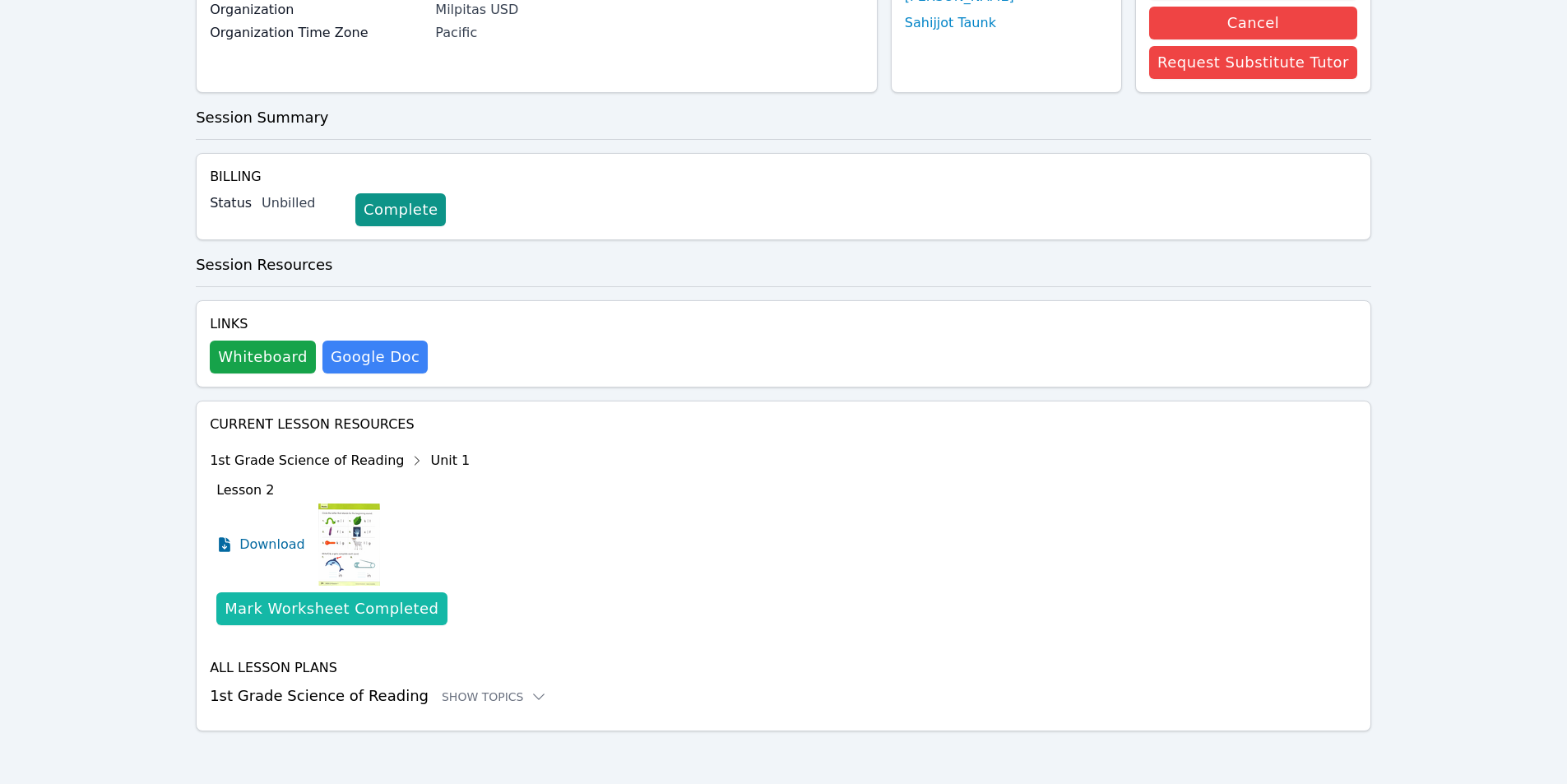
click at [323, 610] on div "Mark Worksheet Completed" at bounding box center [331, 608] width 214 height 23
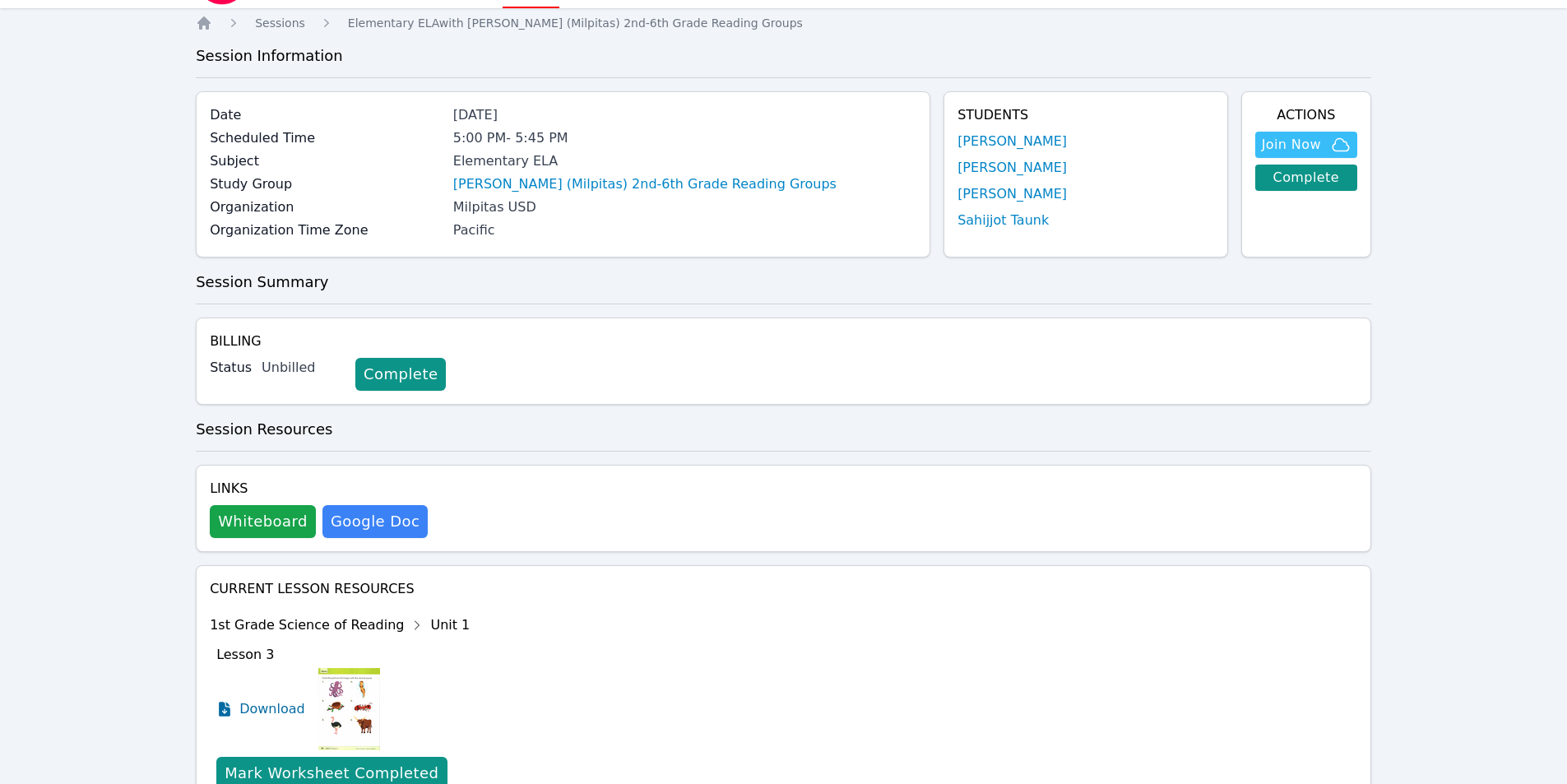
scroll to position [0, 0]
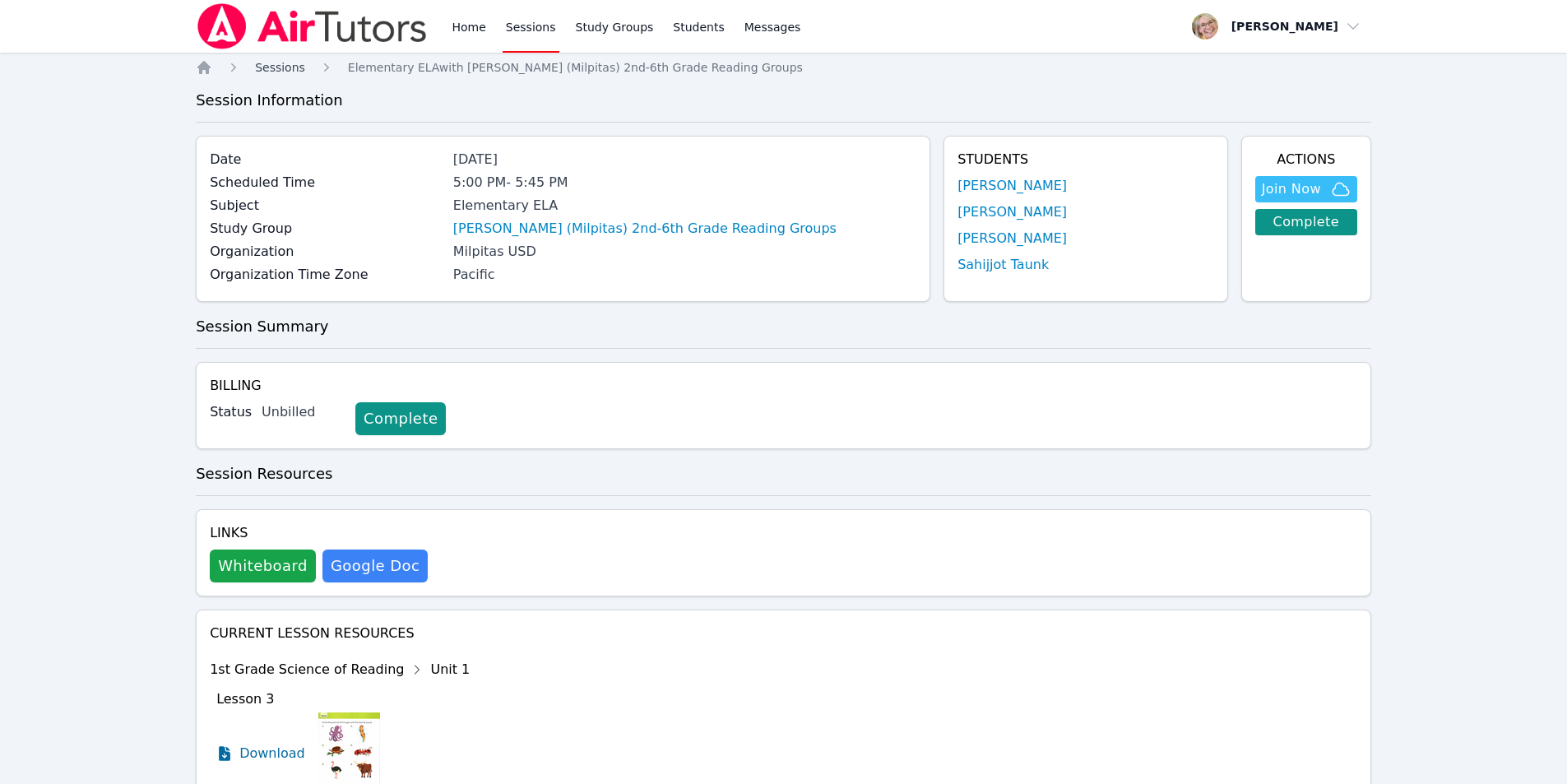
click at [279, 70] on span "Sessions" at bounding box center [280, 67] width 50 height 13
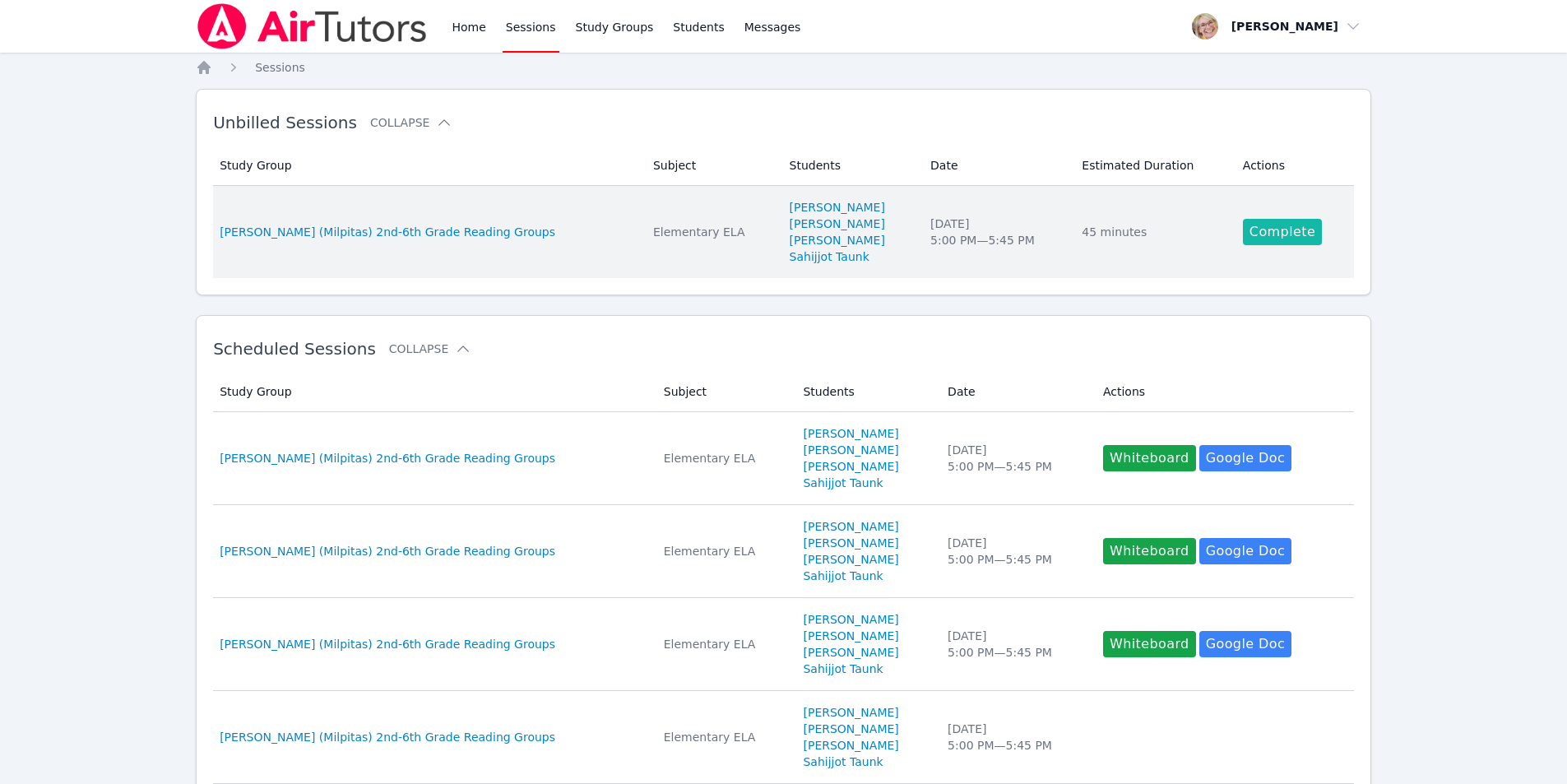
click at [1283, 229] on link "Complete" at bounding box center [1283, 231] width 79 height 27
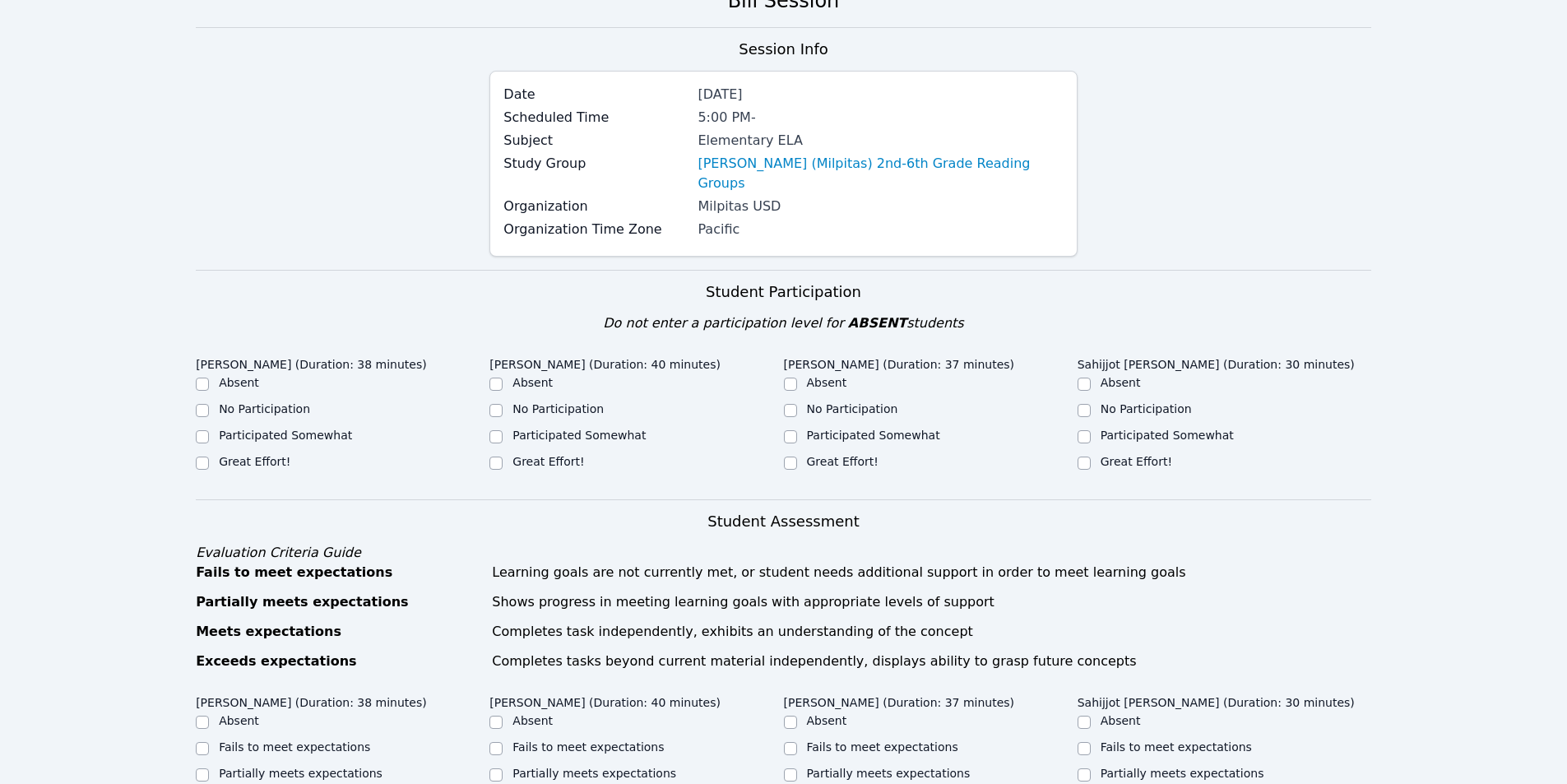
scroll to position [164, 0]
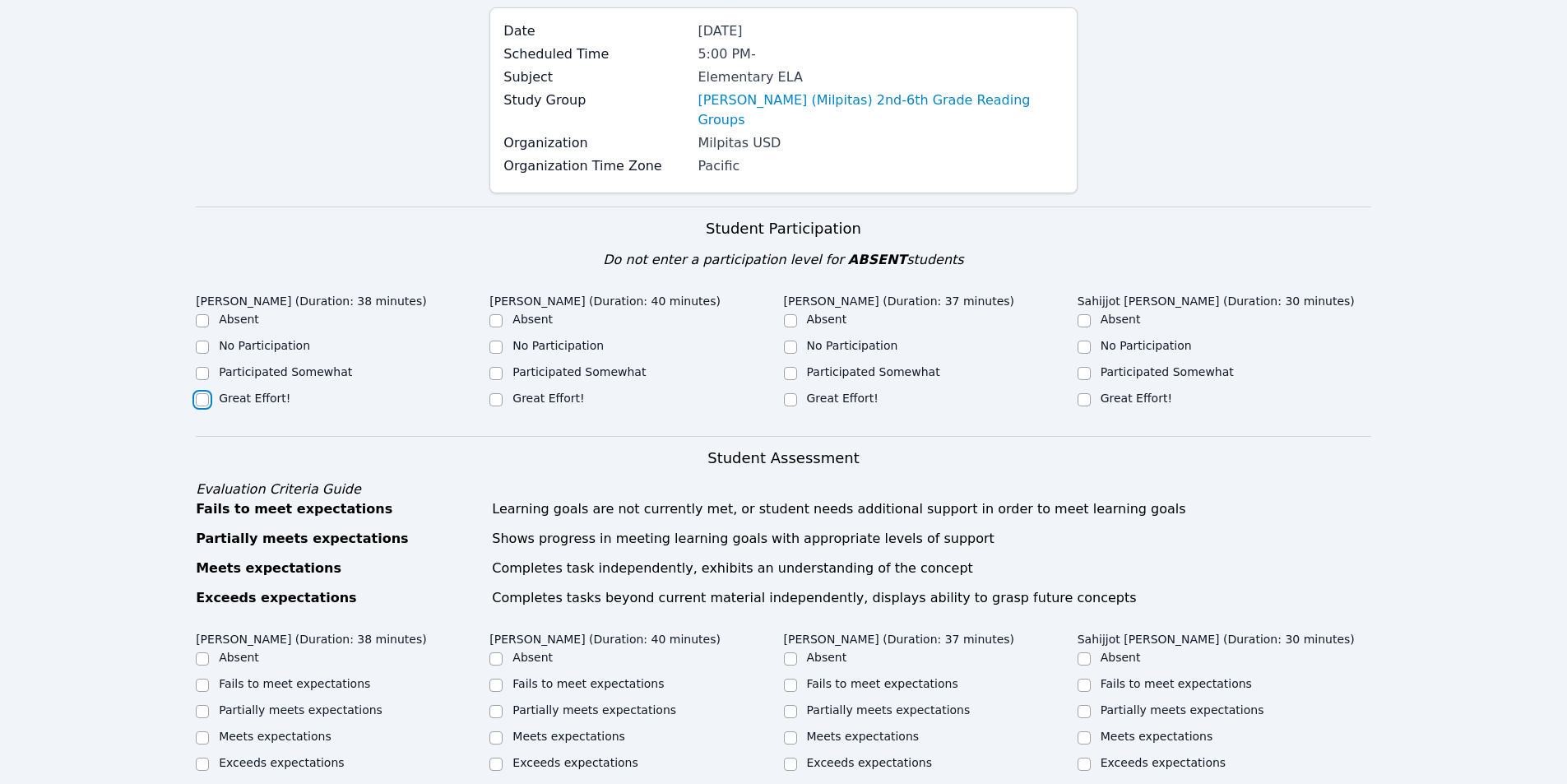
click at [202, 393] on input "Great Effort!" at bounding box center [202, 399] width 13 height 13
checkbox input "true"
click at [500, 393] on input "Great Effort!" at bounding box center [495, 399] width 13 height 13
checkbox input "true"
click at [796, 367] on input "Participated Somewhat" at bounding box center [790, 373] width 13 height 13
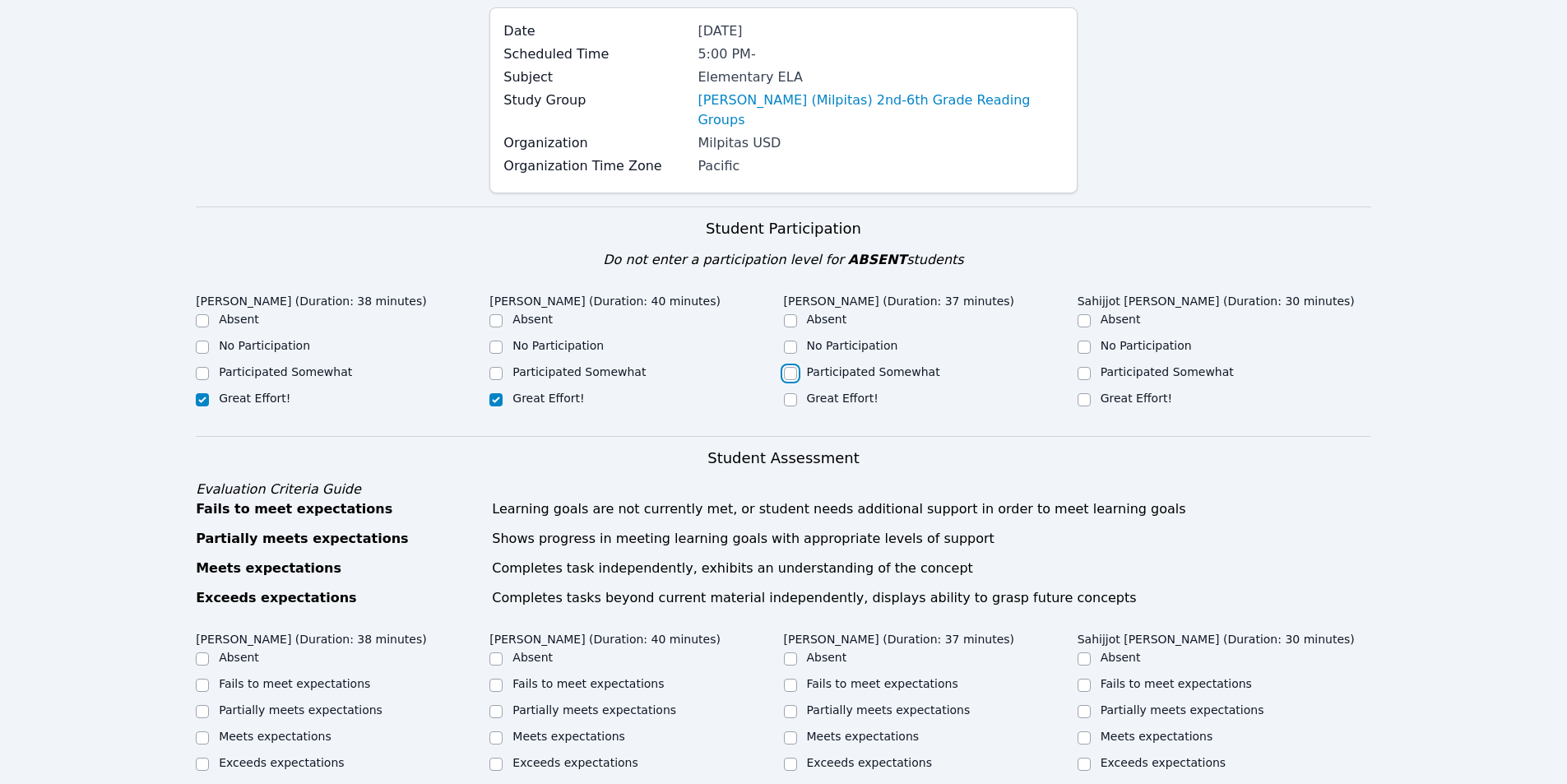
checkbox input "true"
click at [1086, 367] on input "Participated Somewhat" at bounding box center [1084, 373] width 13 height 13
checkbox input "true"
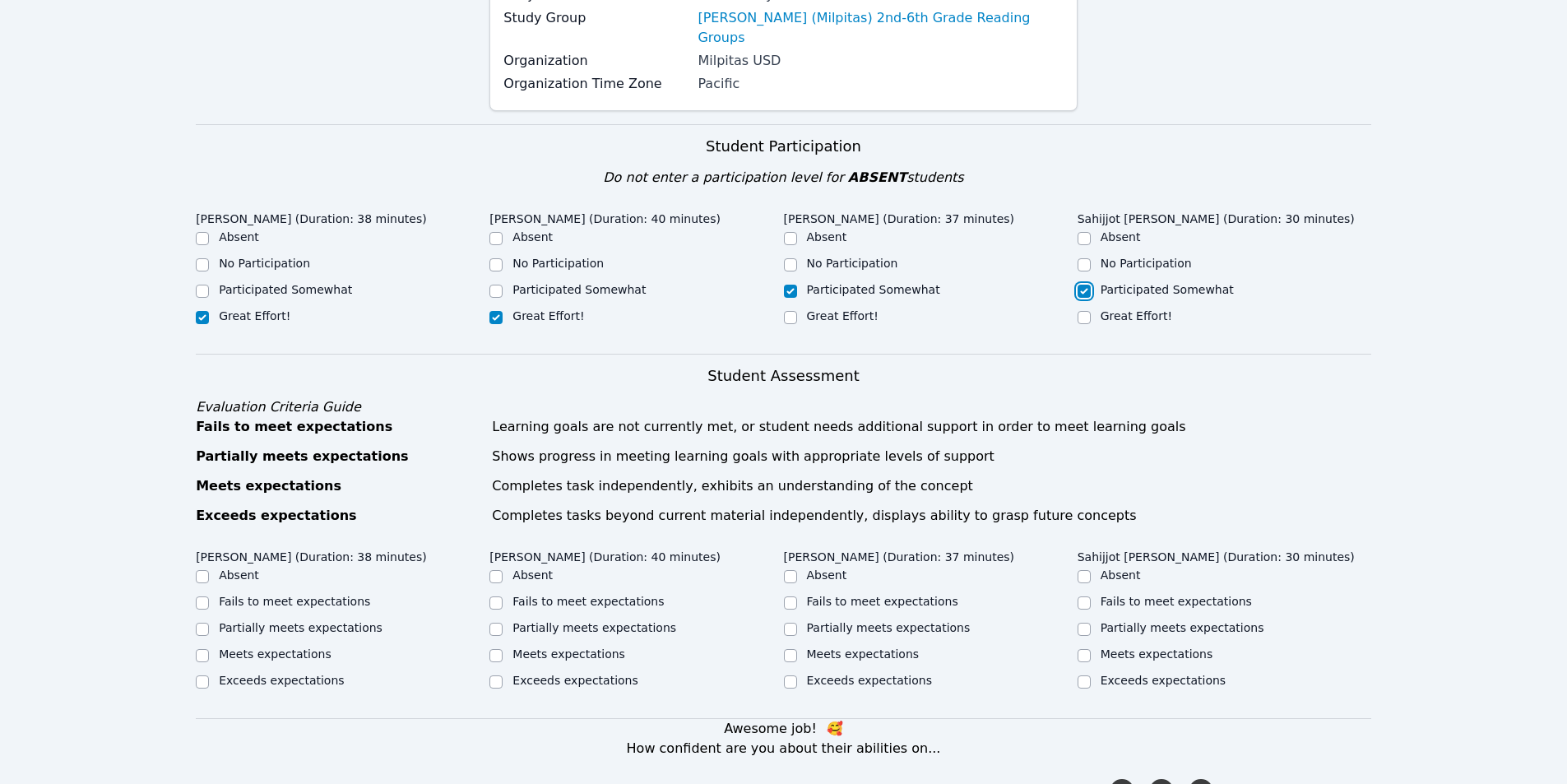
scroll to position [411, 0]
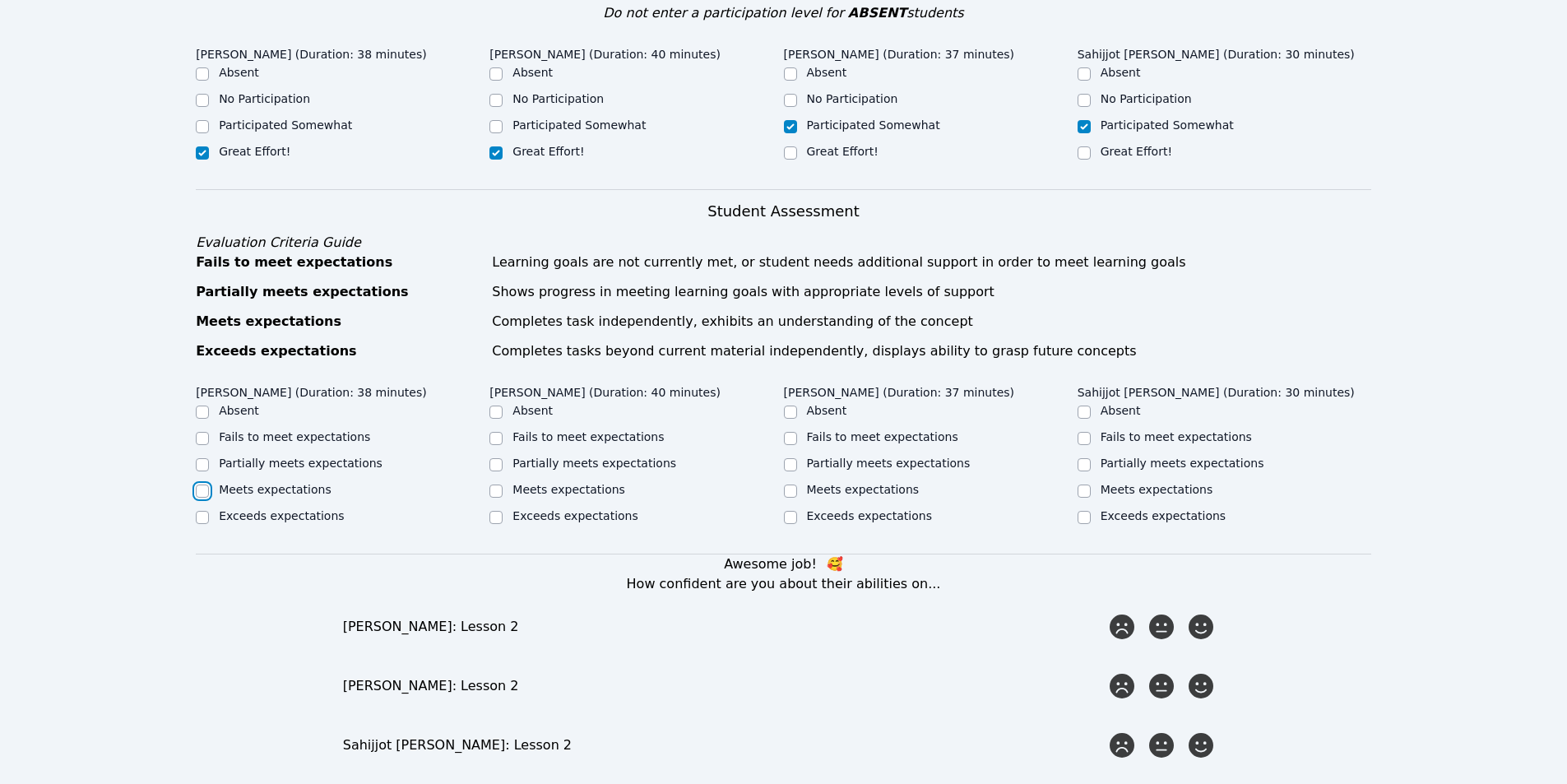
click at [204, 484] on input "Meets expectations" at bounding box center [202, 490] width 13 height 13
checkbox input "true"
click at [494, 484] on input "Meets expectations" at bounding box center [495, 490] width 13 height 13
checkbox input "true"
click at [796, 458] on input "Partially meets expectations" at bounding box center [790, 464] width 13 height 13
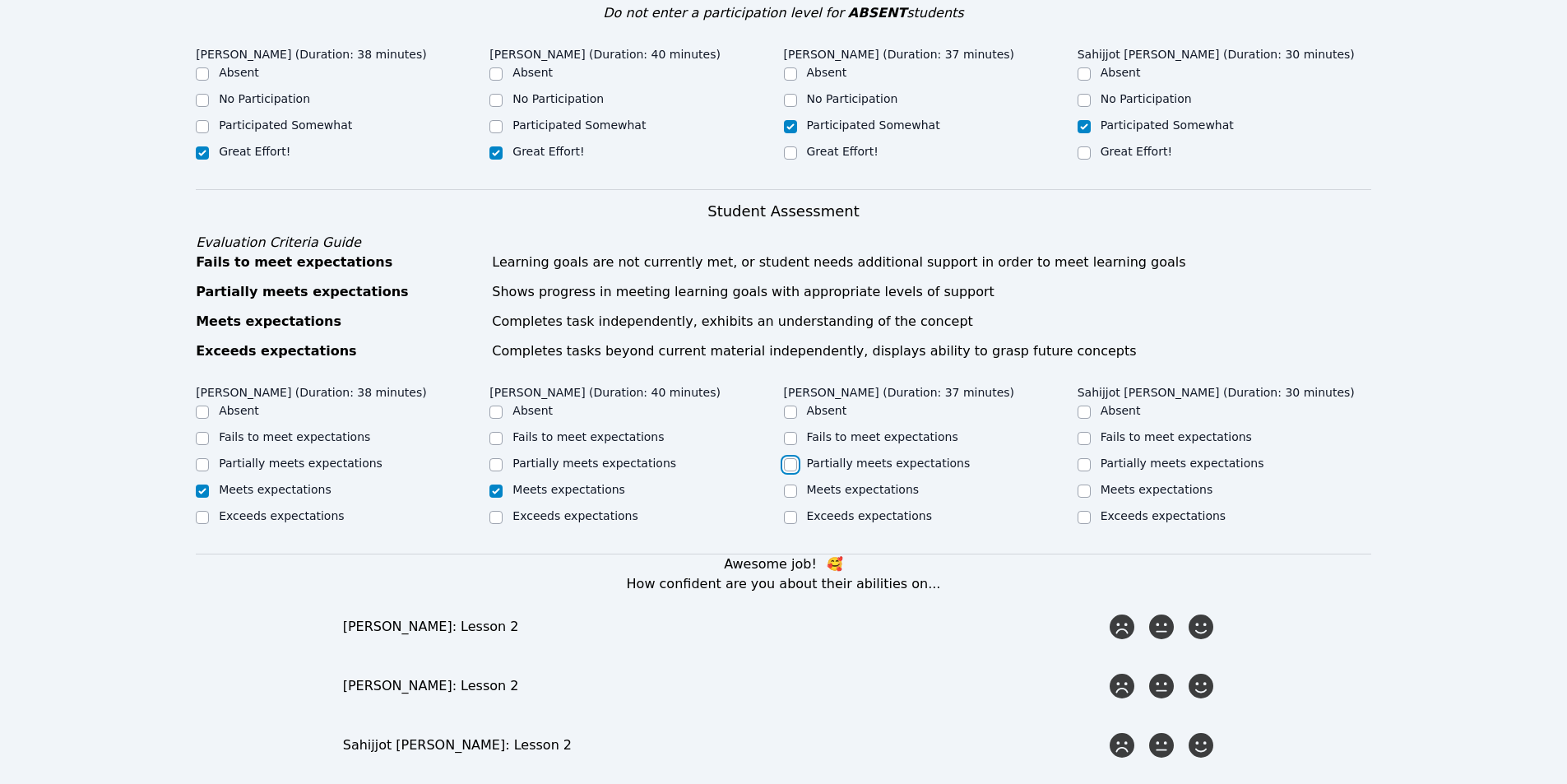
checkbox input "true"
click at [1085, 458] on input "Partially meets expectations" at bounding box center [1084, 464] width 13 height 13
checkbox input "true"
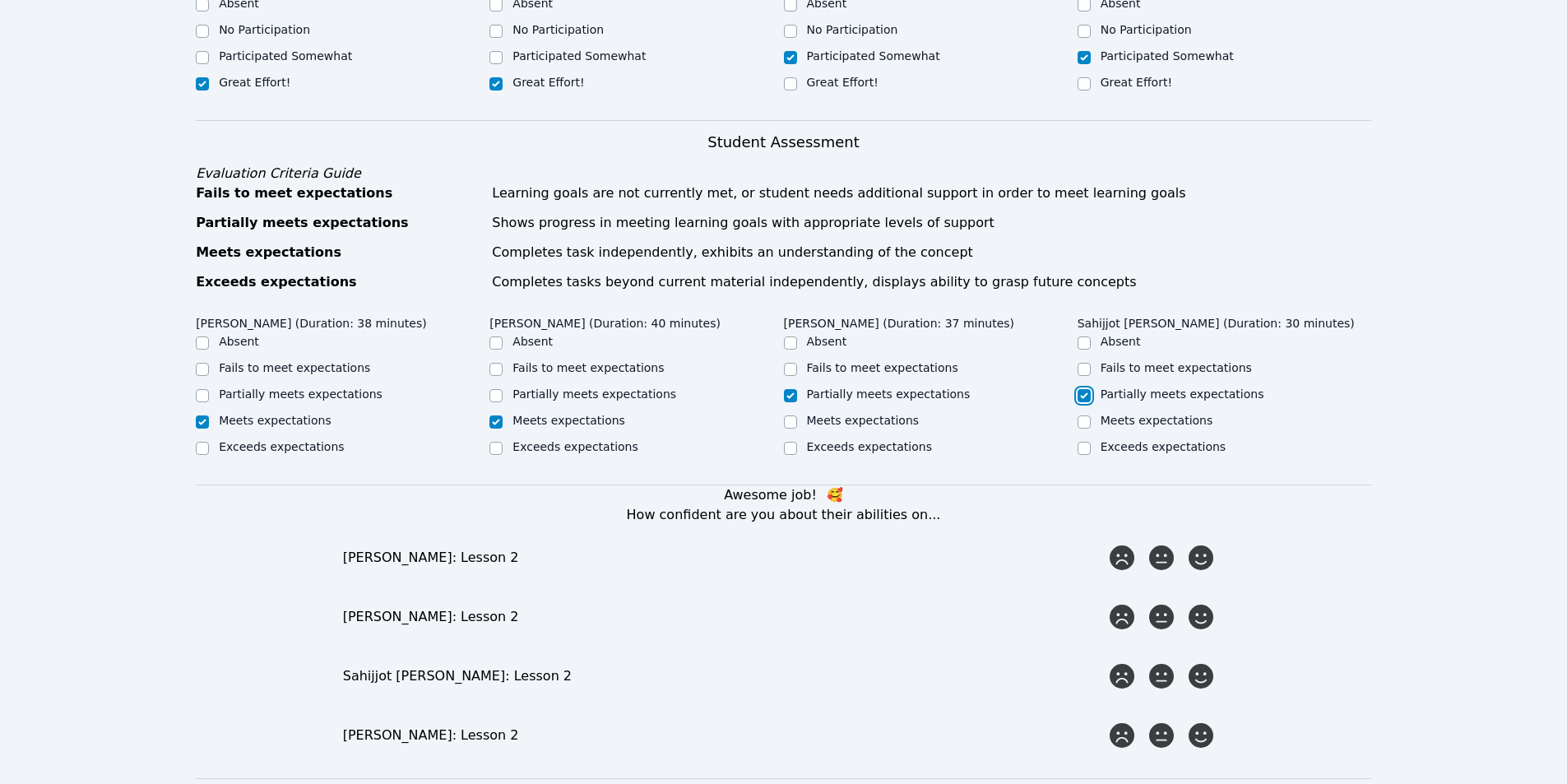
scroll to position [575, 0]
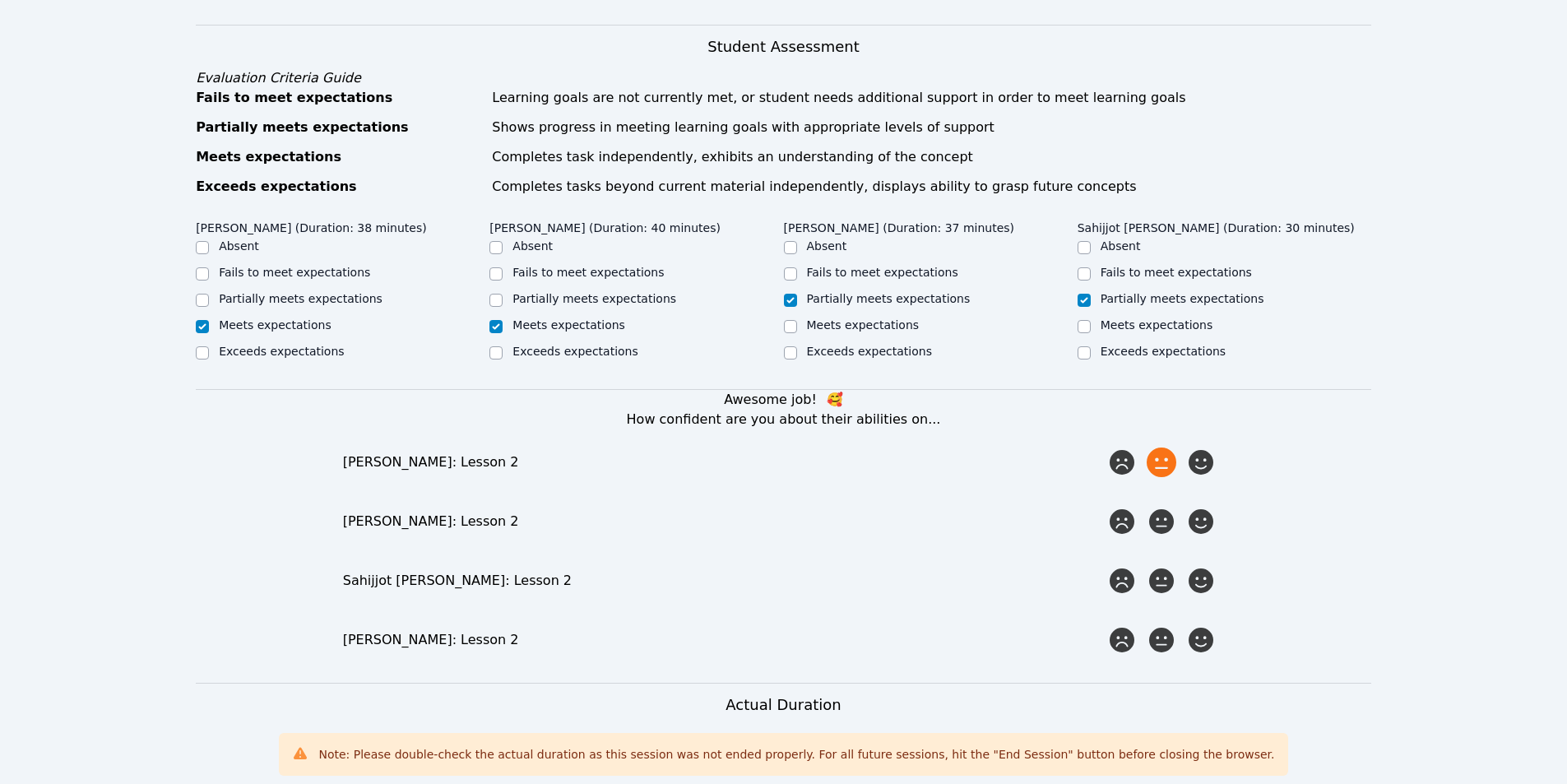
click at [1160, 448] on icon at bounding box center [1161, 462] width 30 height 30
click at [0, 0] on input "radio" at bounding box center [0, 0] width 0 height 0
click at [1200, 507] on icon at bounding box center [1201, 521] width 30 height 30
click at [0, 0] on input "radio" at bounding box center [0, 0] width 0 height 0
click at [1165, 566] on icon at bounding box center [1161, 580] width 30 height 30
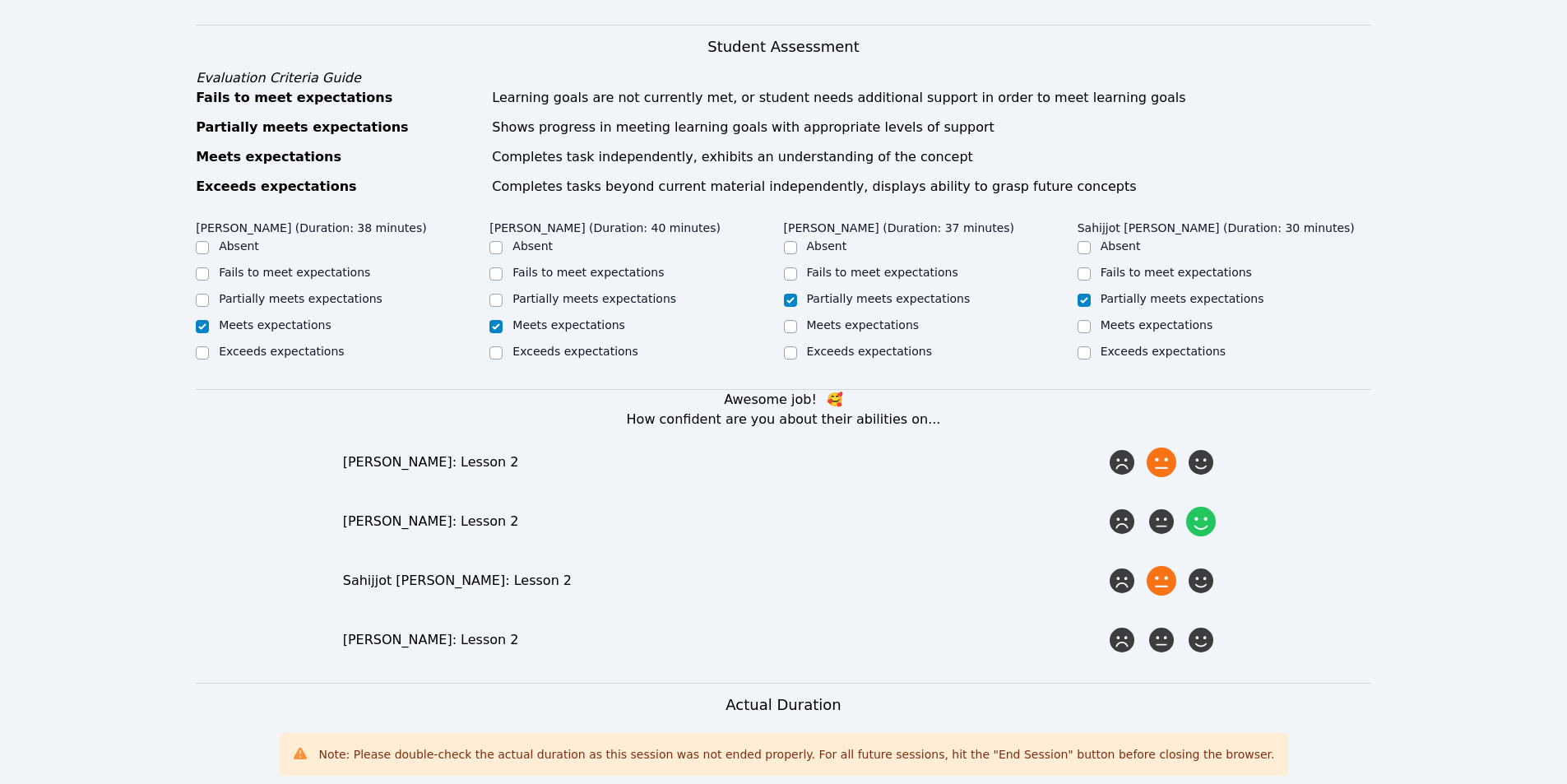
click at [0, 0] on input "radio" at bounding box center [0, 0] width 0 height 0
click at [1198, 625] on icon at bounding box center [1201, 639] width 30 height 30
click at [0, 0] on input "radio" at bounding box center [0, 0] width 0 height 0
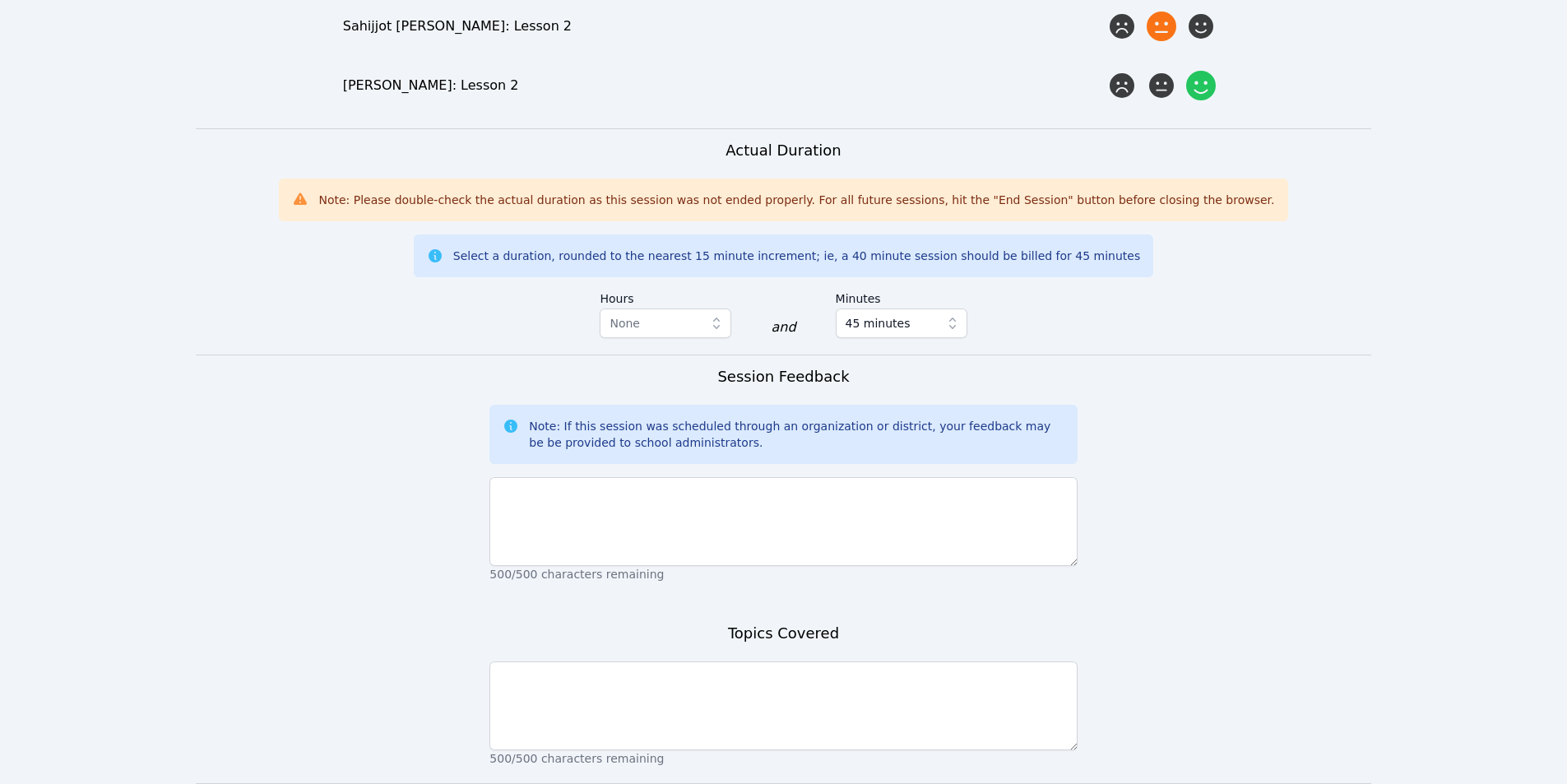
scroll to position [1151, 0]
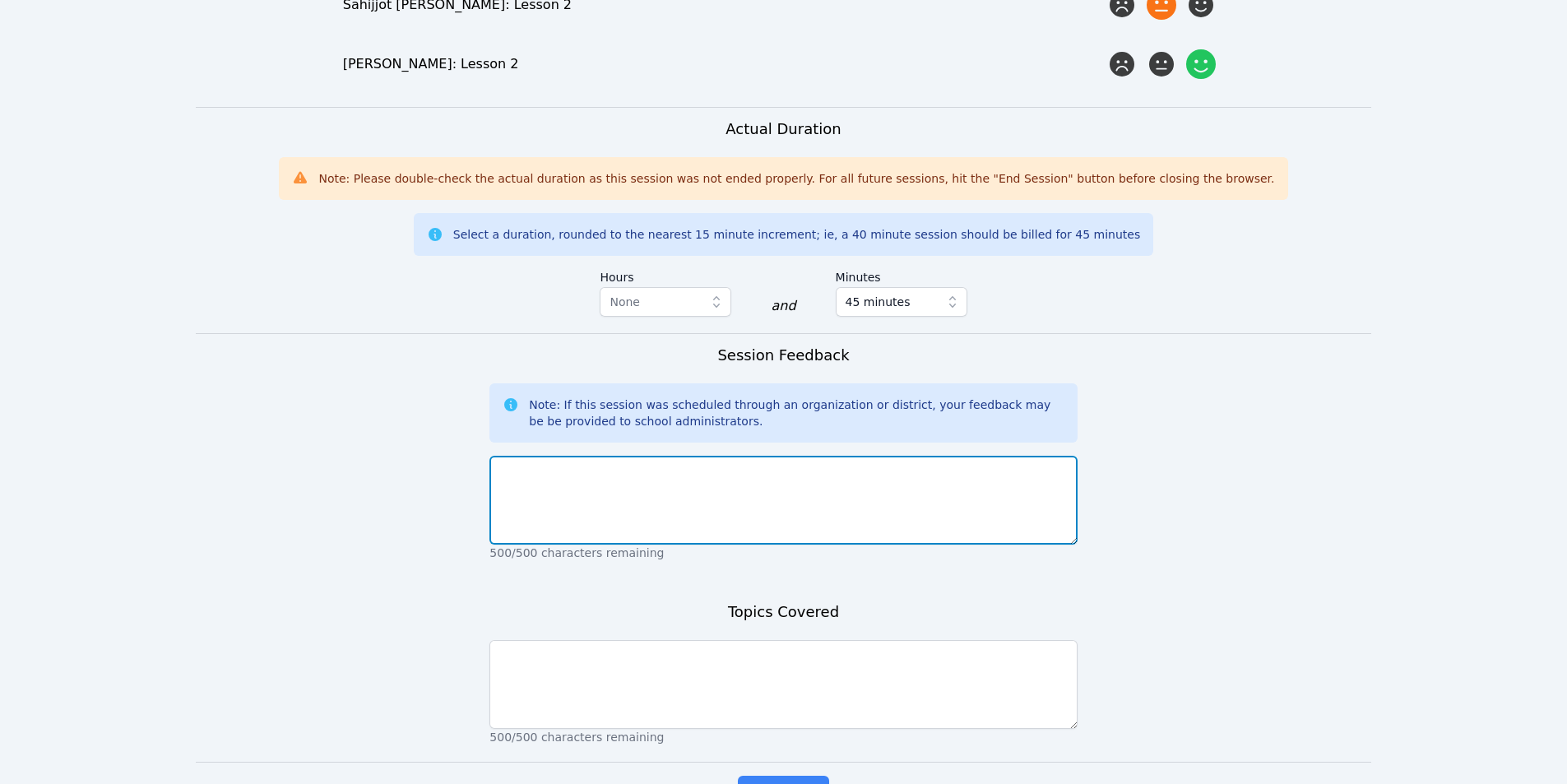
click at [724, 477] on textarea at bounding box center [783, 500] width 588 height 89
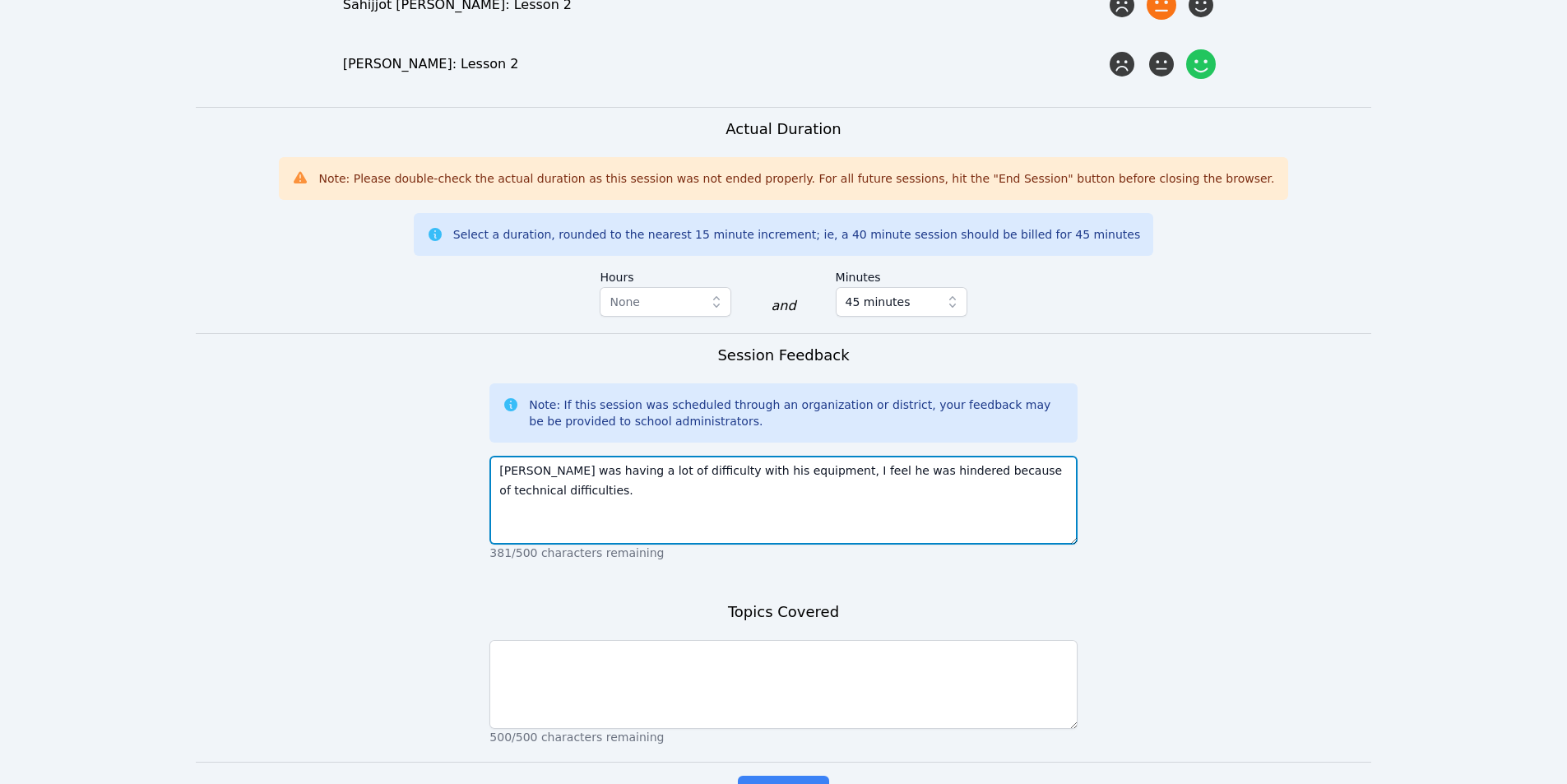
click at [1065, 455] on textarea "Sahijjot was having a lot of difficulty with his equipment, I feel he was hinde…" at bounding box center [783, 500] width 588 height 89
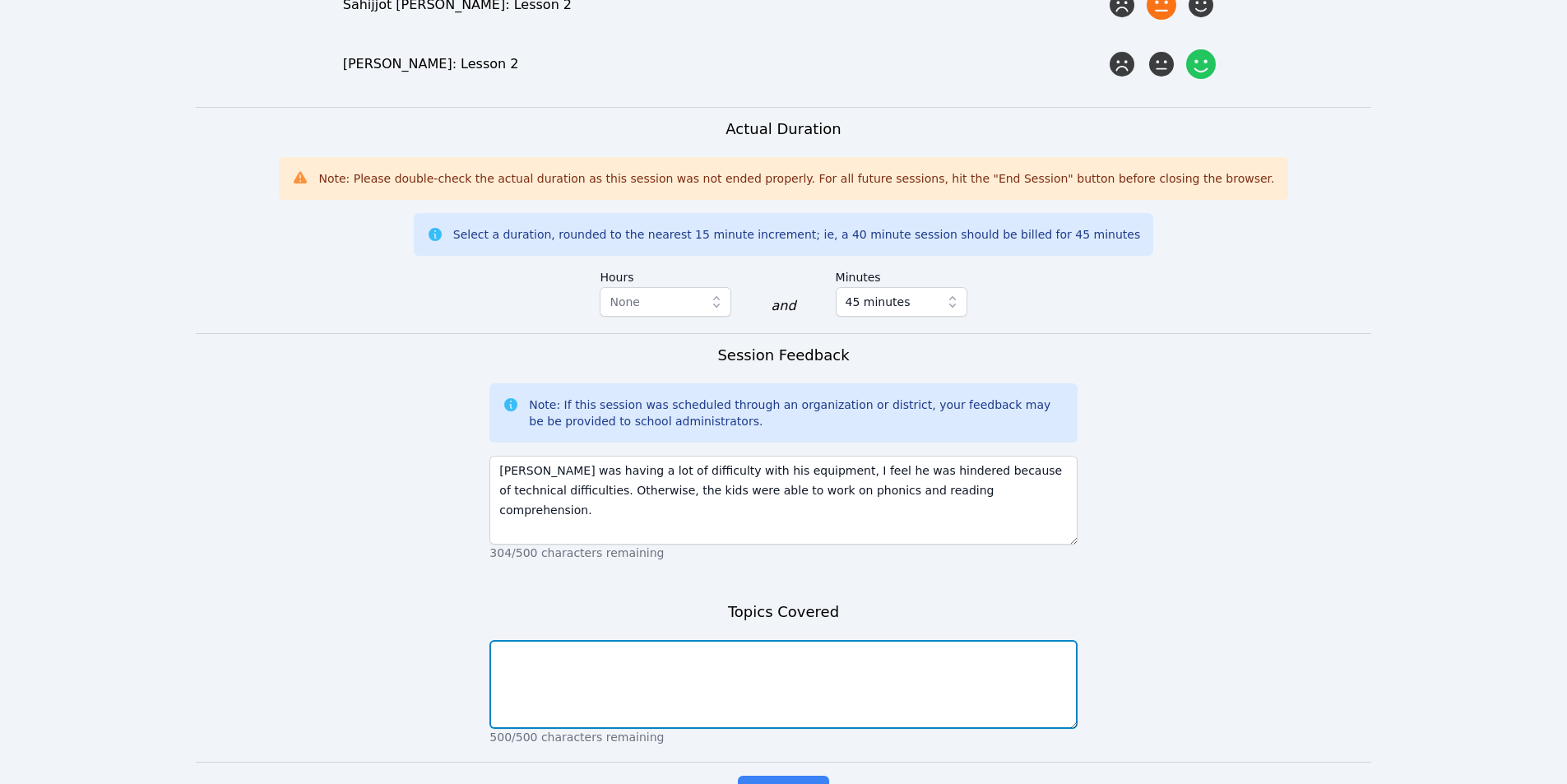
click at [807, 658] on textarea at bounding box center [783, 684] width 588 height 89
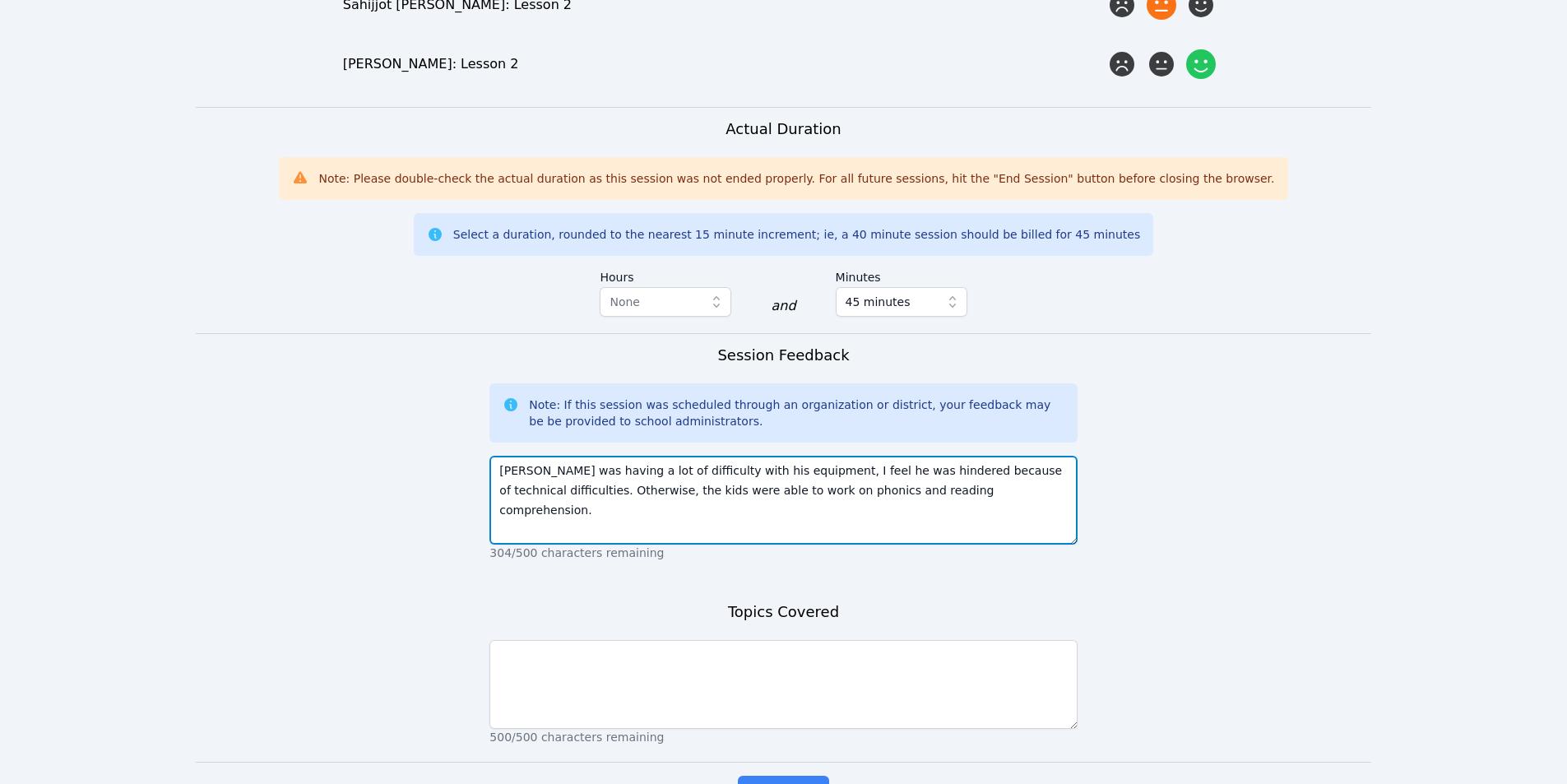
click at [933, 467] on textarea "Sahijjot was having a lot of difficulty with his equipment, I feel he was hinde…" at bounding box center [783, 500] width 588 height 89
click at [1060, 471] on textarea "Sahijjot was having a lot of difficulty with his equipment, I feel he was hinde…" at bounding box center [783, 500] width 588 height 89
type textarea "Sahijjot was having a lot of difficulty with his equipment, I feel he was hinde…"
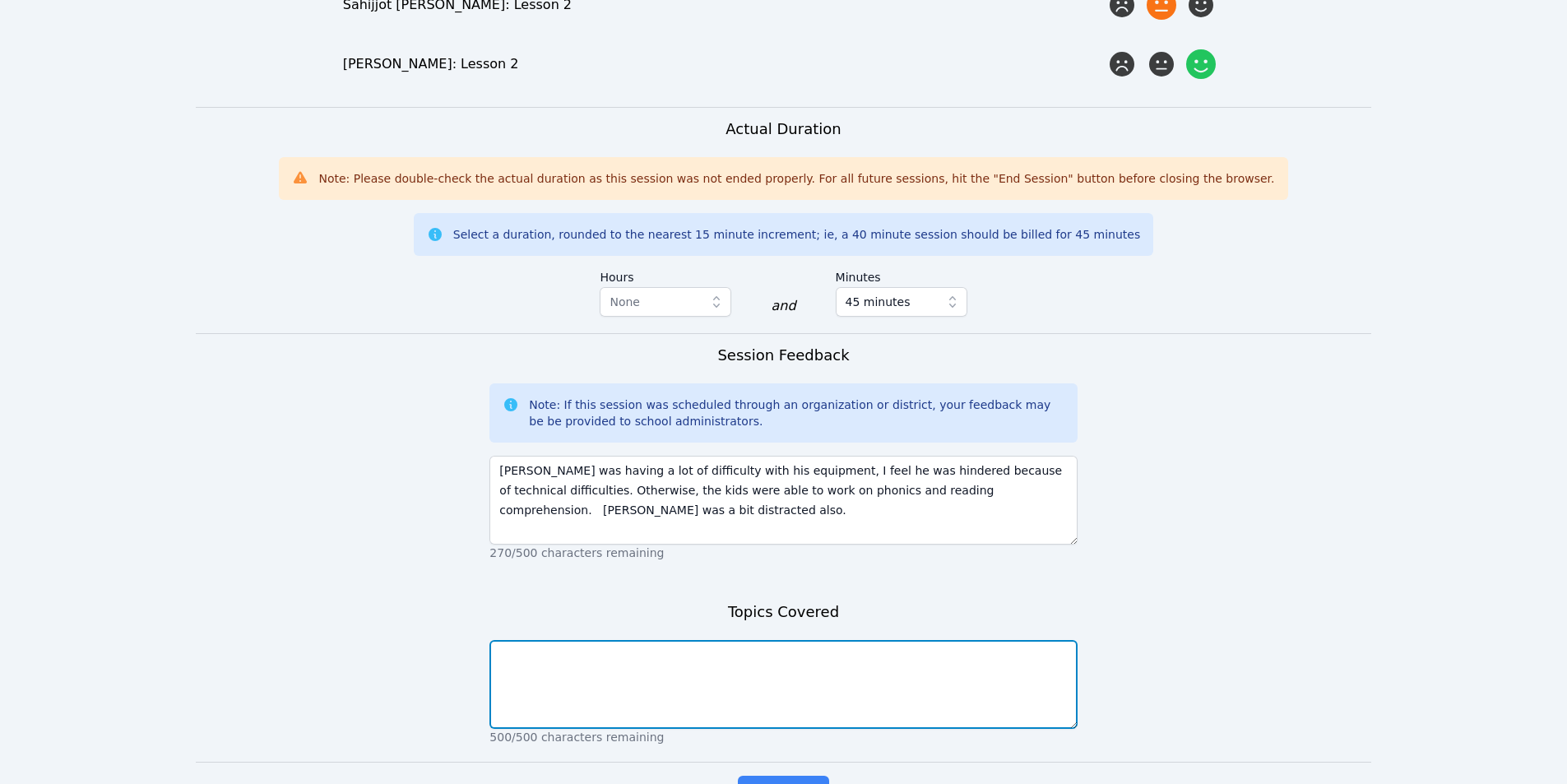
click at [585, 654] on textarea at bounding box center [783, 684] width 588 height 89
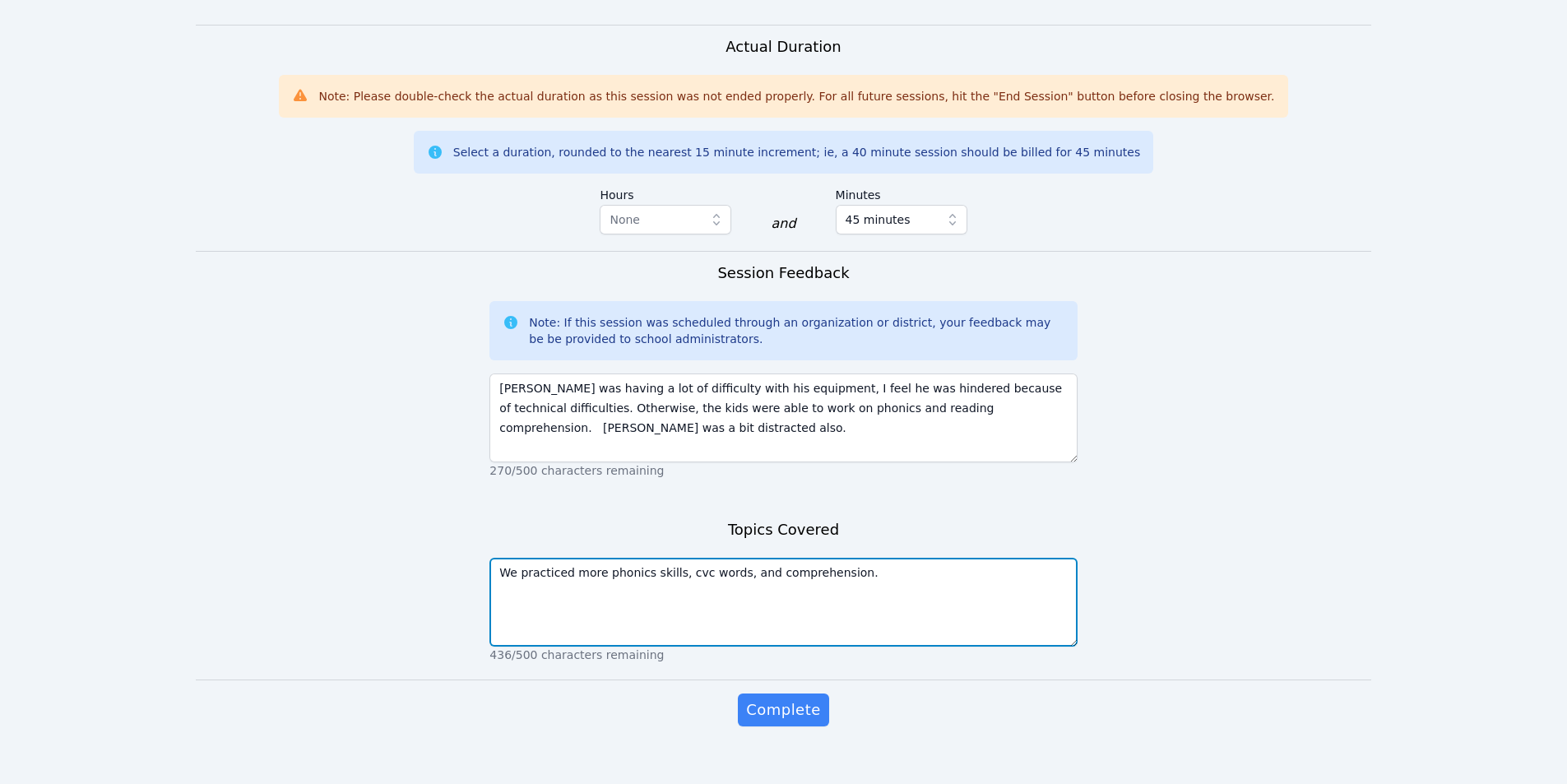
scroll to position [1235, 0]
type textarea "We practiced more phonics skills, cvc words, and comprehension in Lesson 2."
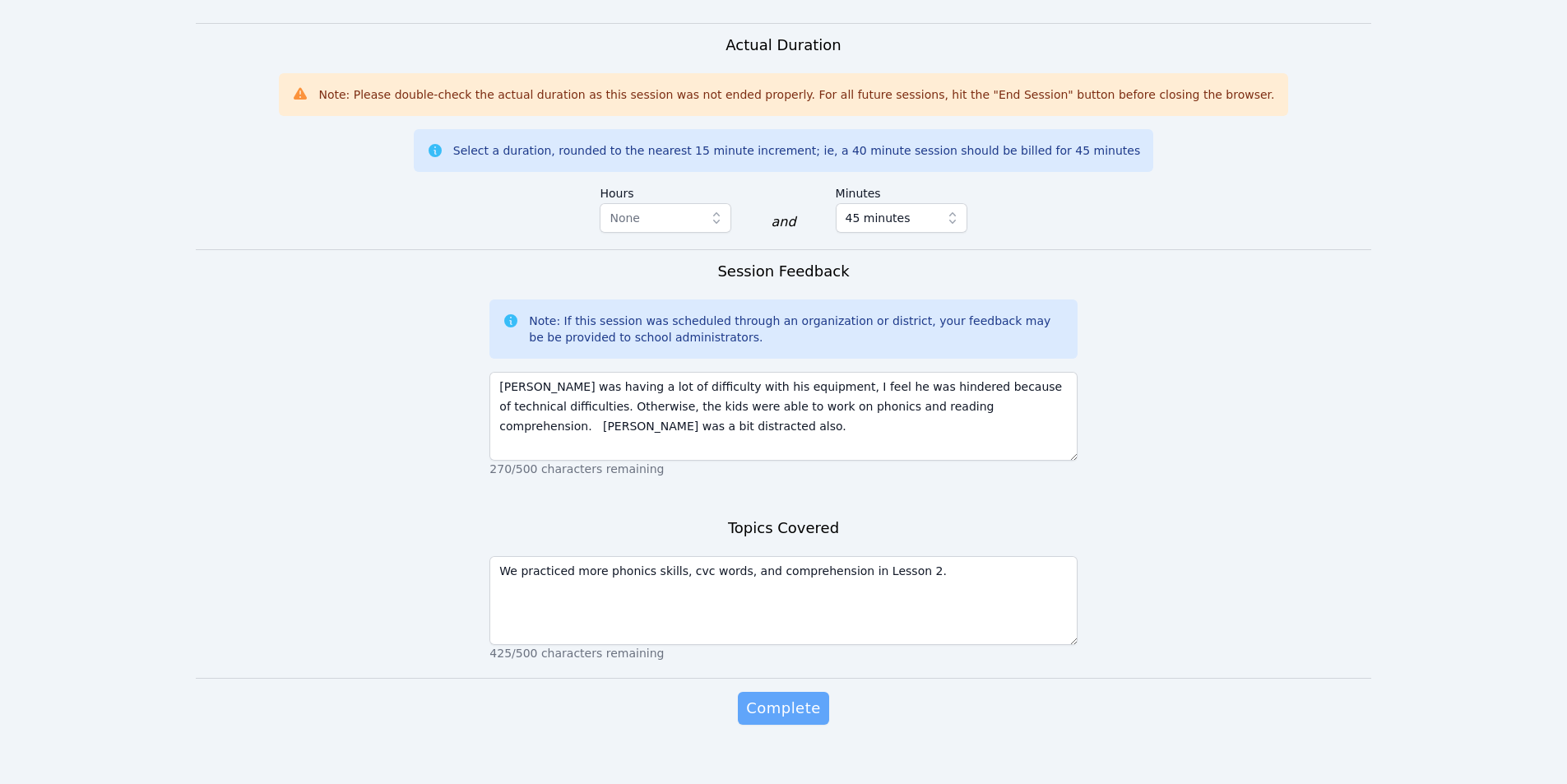
click at [790, 696] on span "Complete" at bounding box center [783, 707] width 74 height 23
